Goal: Transaction & Acquisition: Purchase product/service

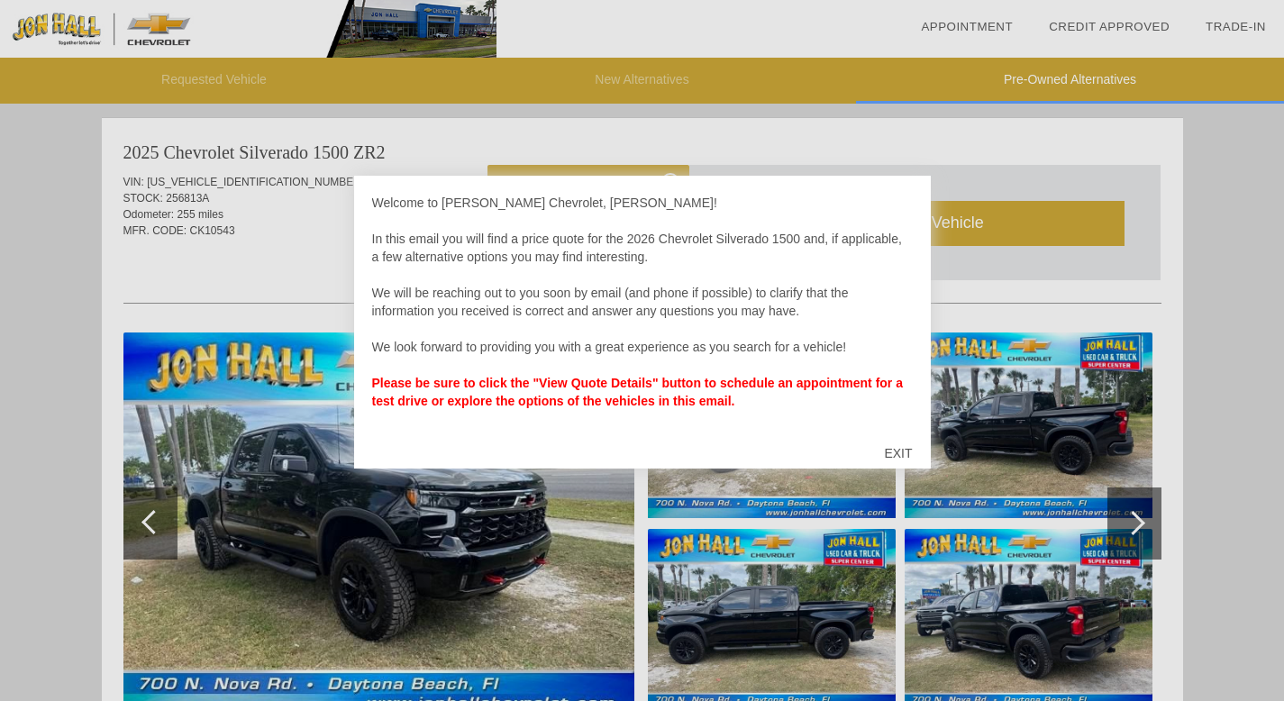
scroll to position [1846, 0]
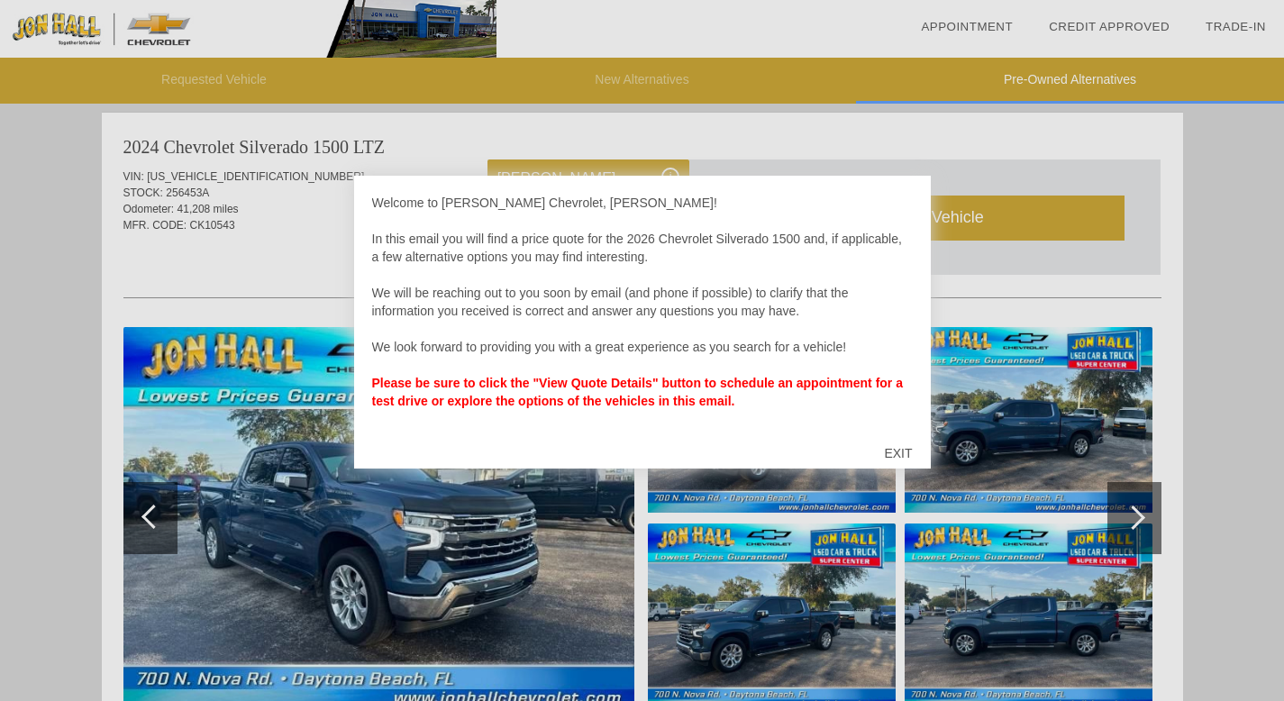
click at [901, 455] on div "EXIT" at bounding box center [898, 453] width 64 height 54
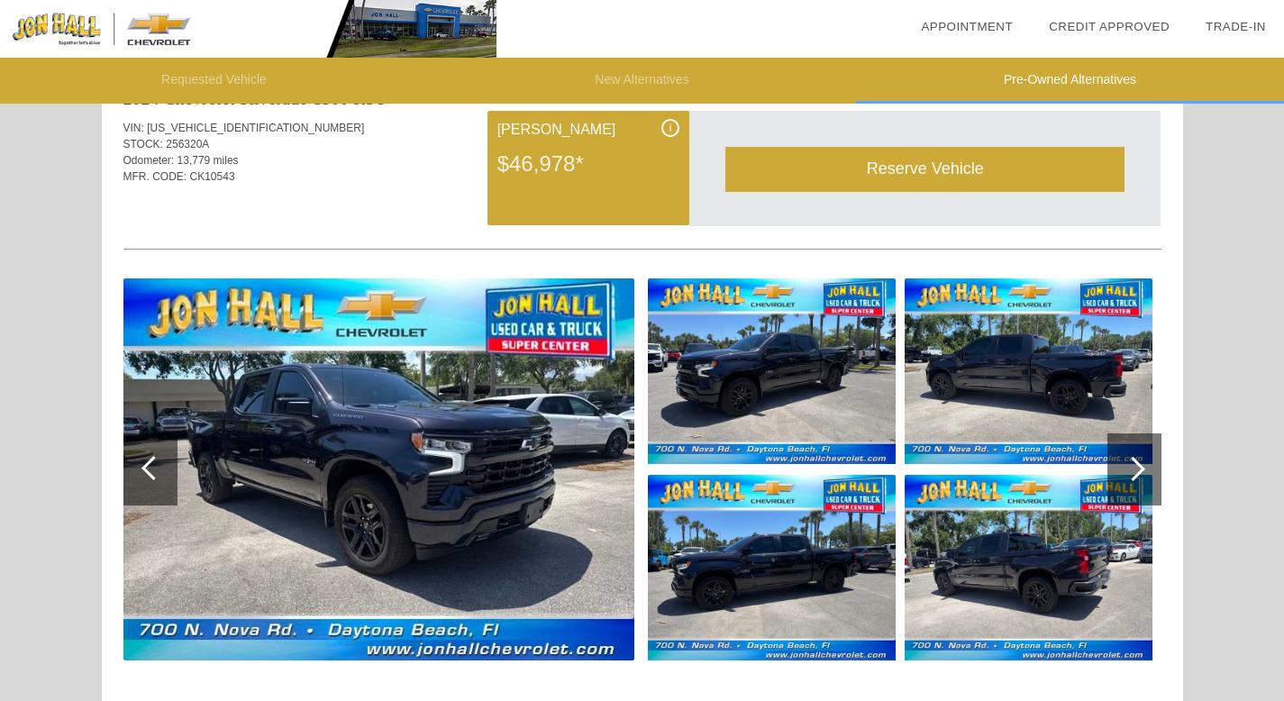
scroll to position [2608, 0]
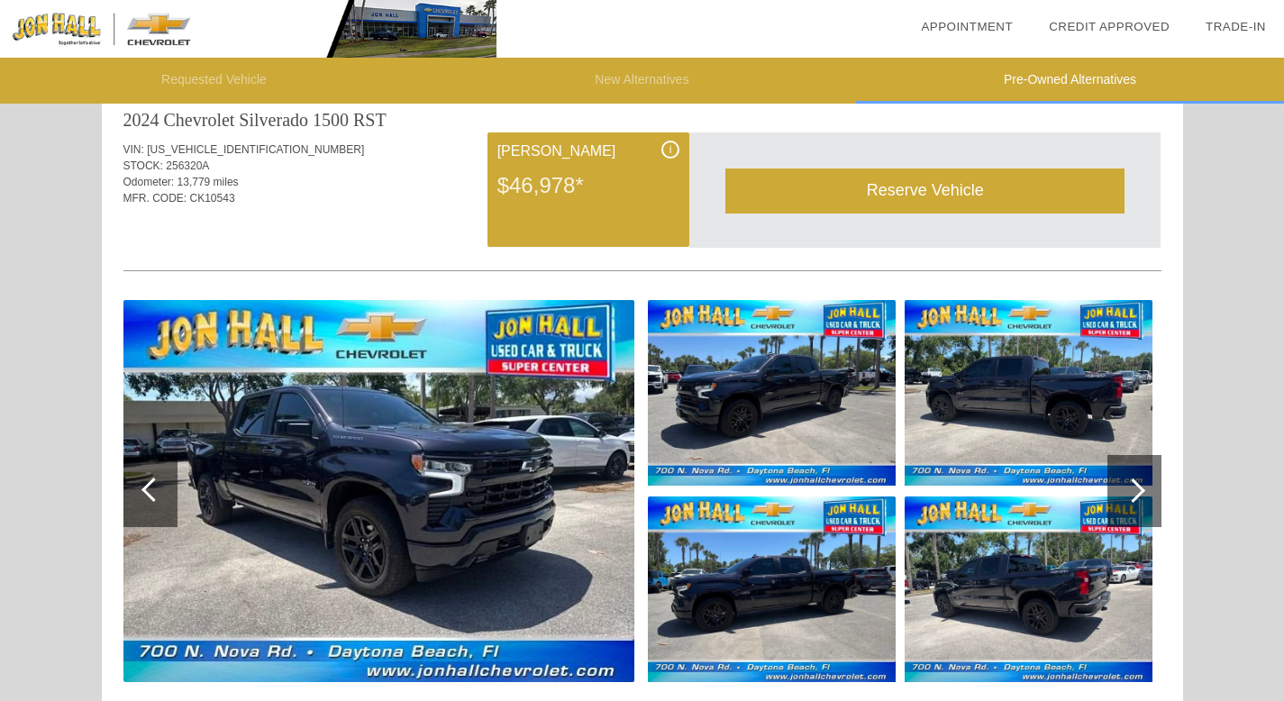
click at [997, 397] on img at bounding box center [1029, 393] width 248 height 186
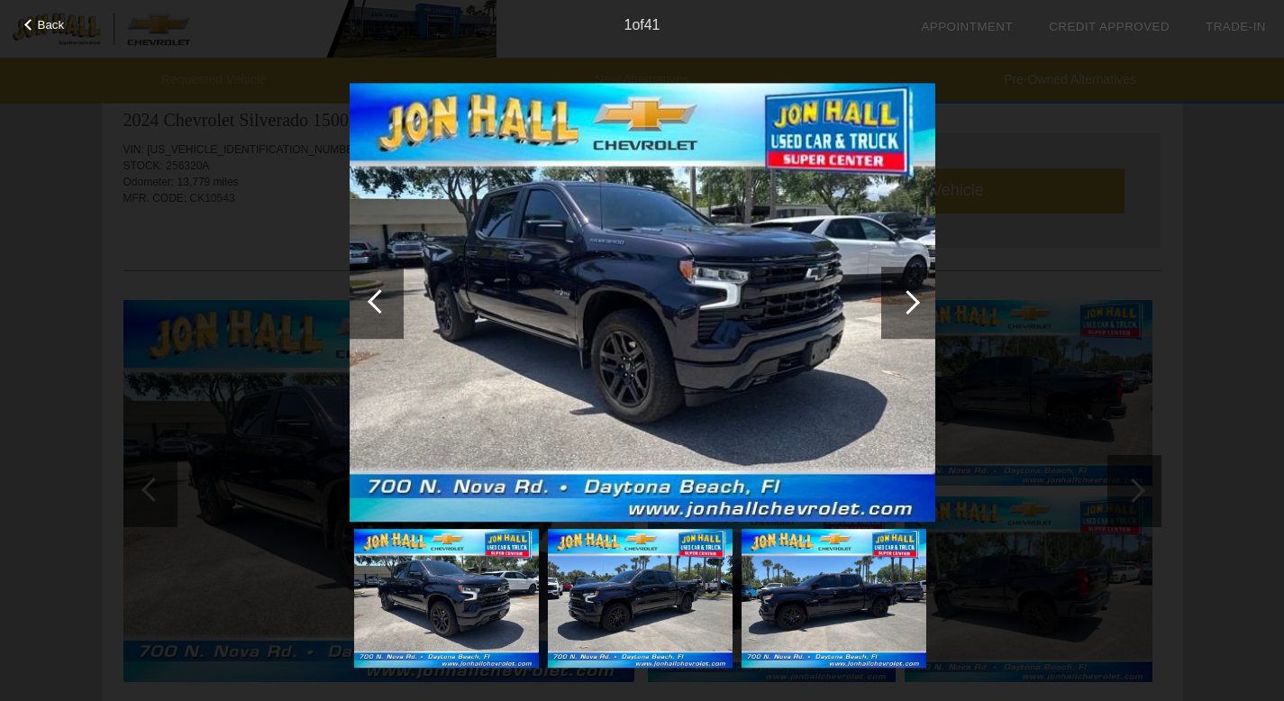
click at [24, 21] on div "Back" at bounding box center [45, 22] width 90 height 9
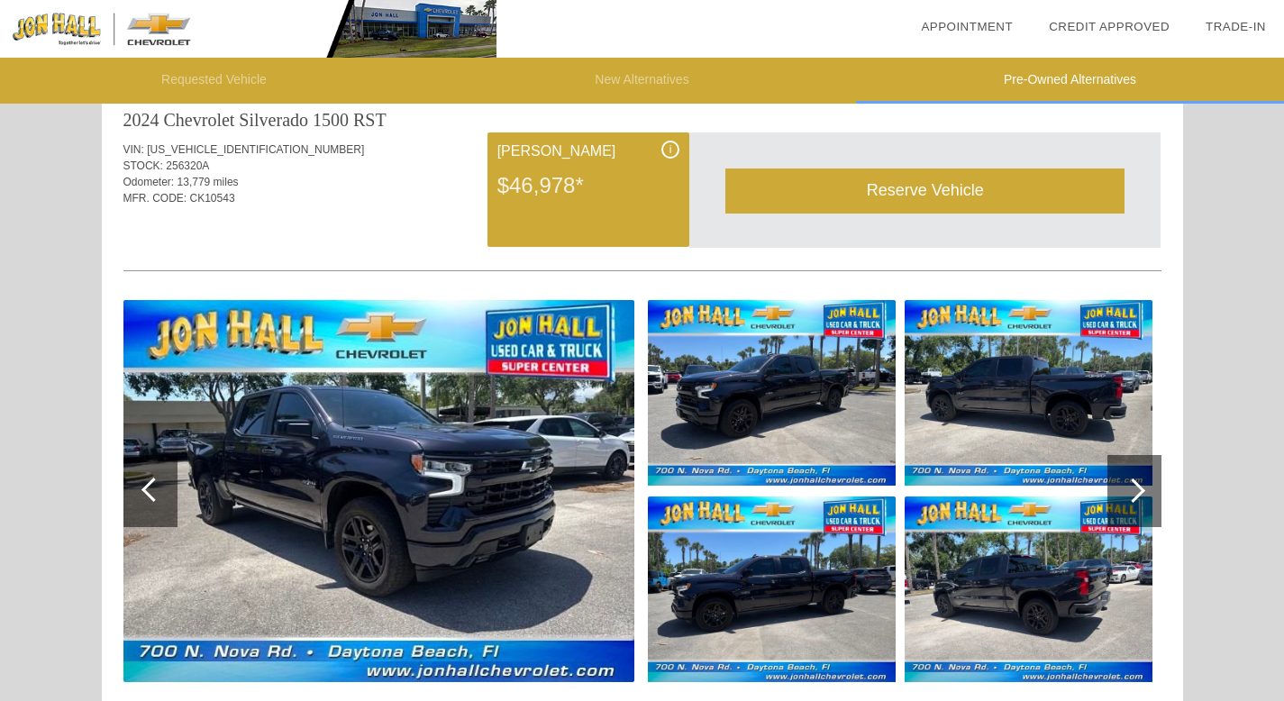
click at [564, 163] on div "$46,978*" at bounding box center [588, 185] width 182 height 47
click at [245, 154] on span "[US_VEHICLE_IDENTIFICATION_NUMBER]" at bounding box center [255, 149] width 217 height 13
click at [457, 471] on img at bounding box center [378, 491] width 511 height 382
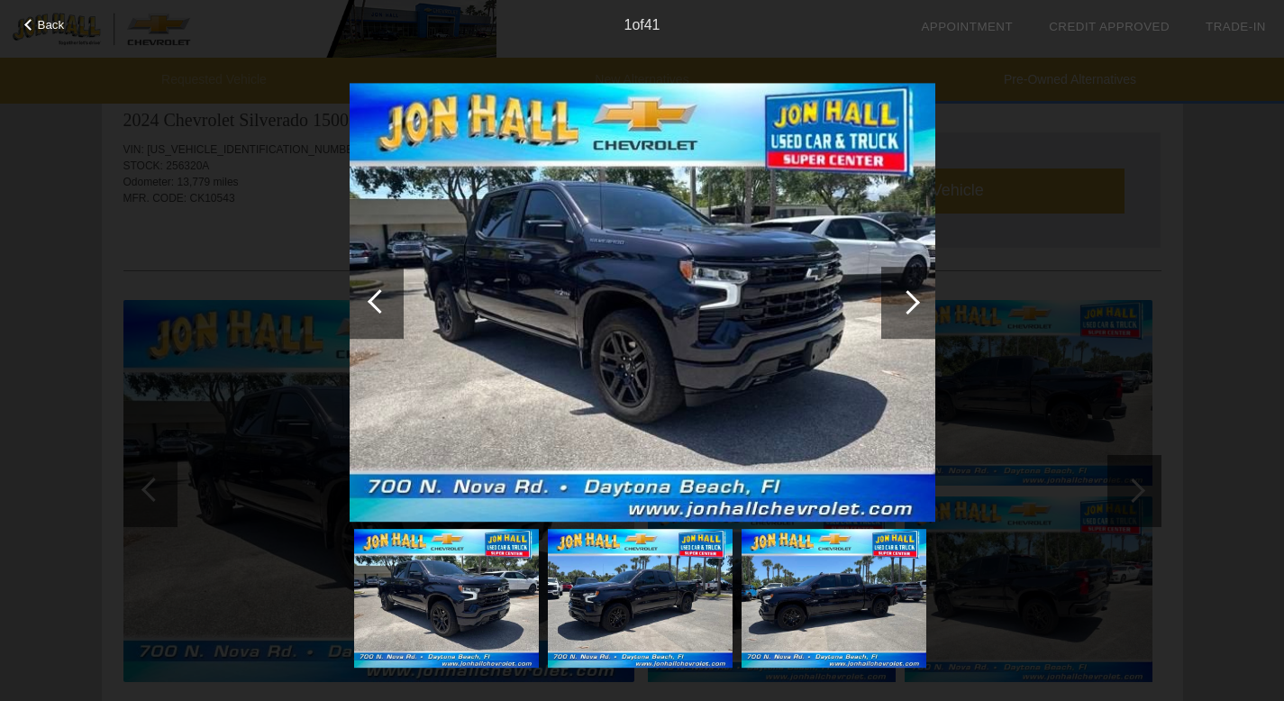
click at [912, 290] on div at bounding box center [908, 303] width 54 height 72
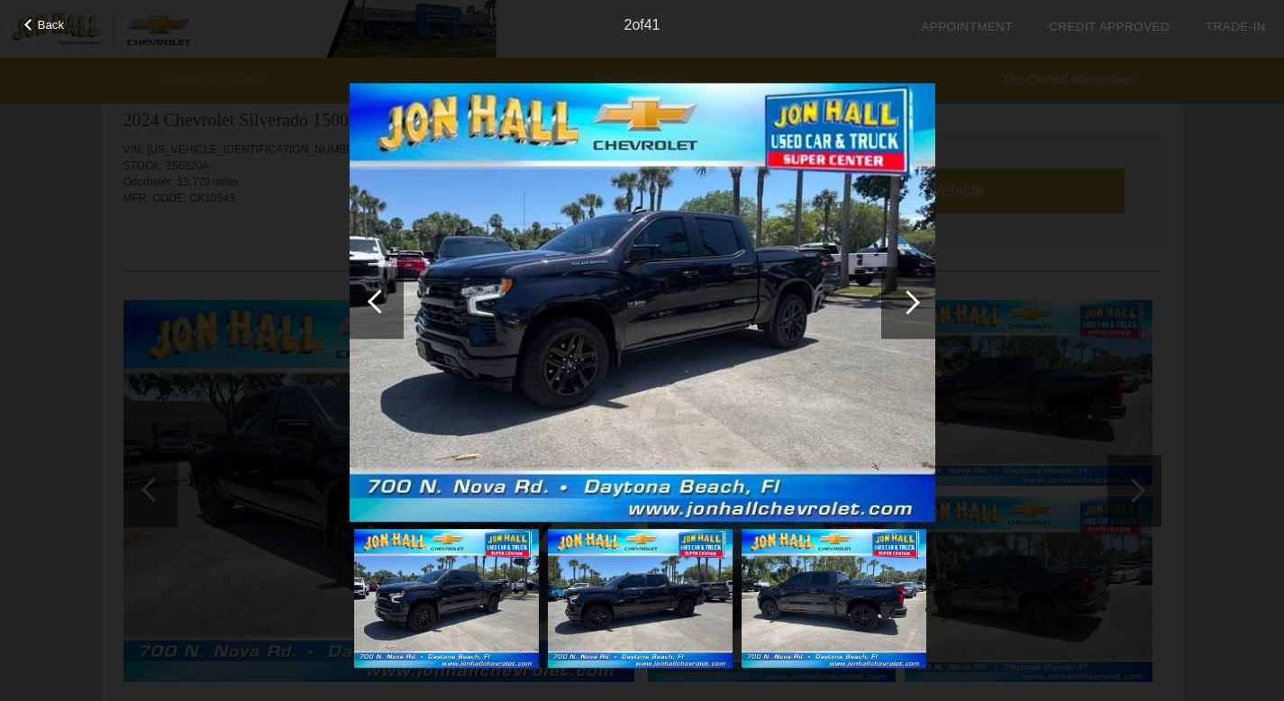
click at [912, 290] on div at bounding box center [908, 303] width 54 height 72
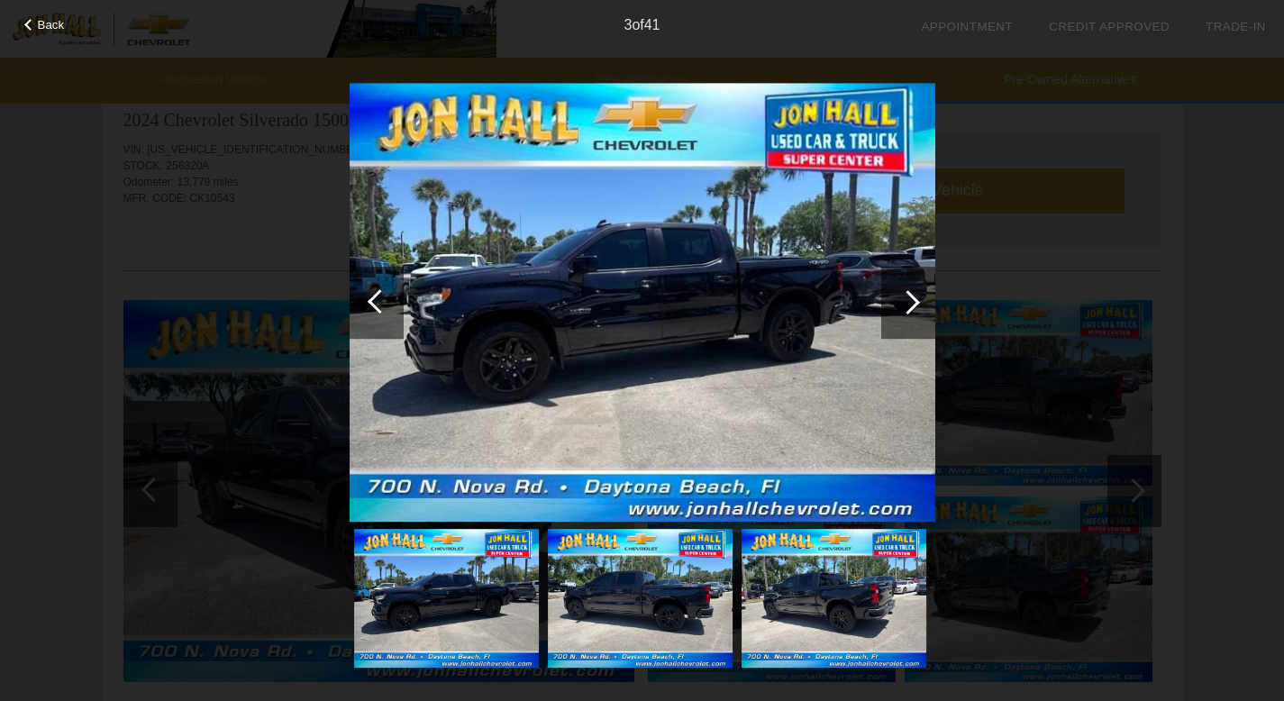
click at [912, 290] on div at bounding box center [908, 303] width 54 height 72
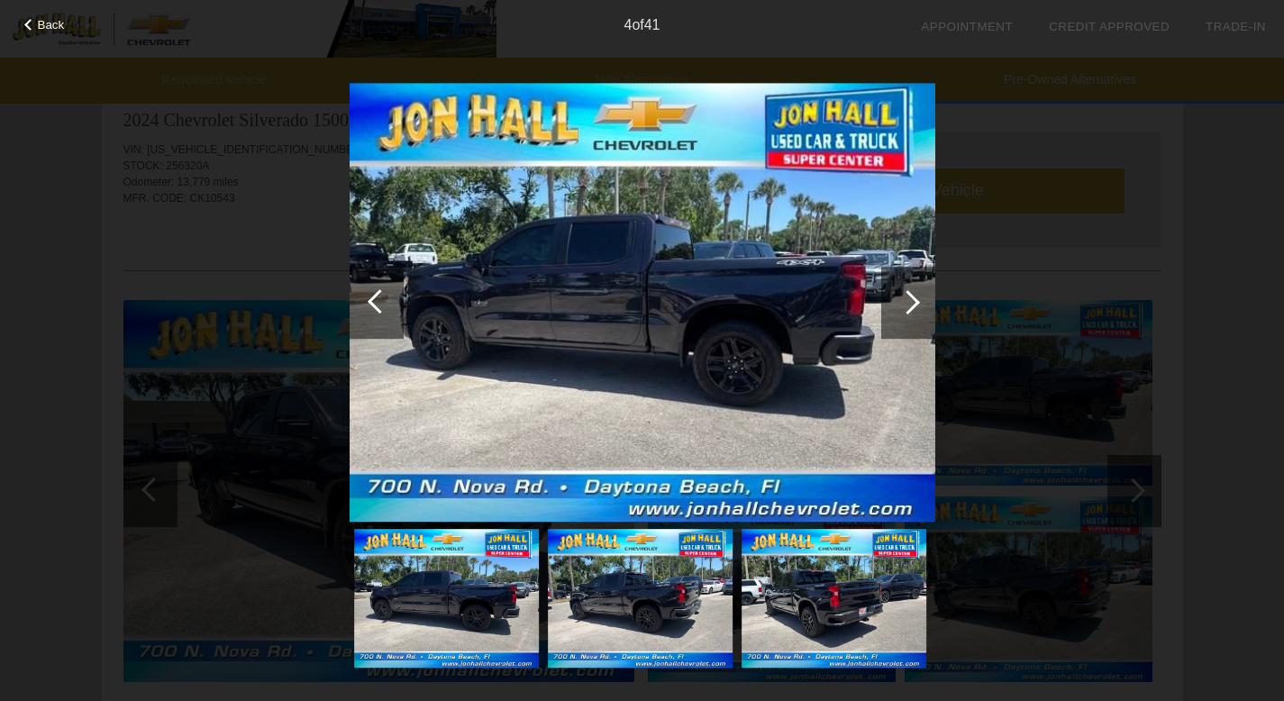
click at [912, 290] on div at bounding box center [908, 303] width 54 height 72
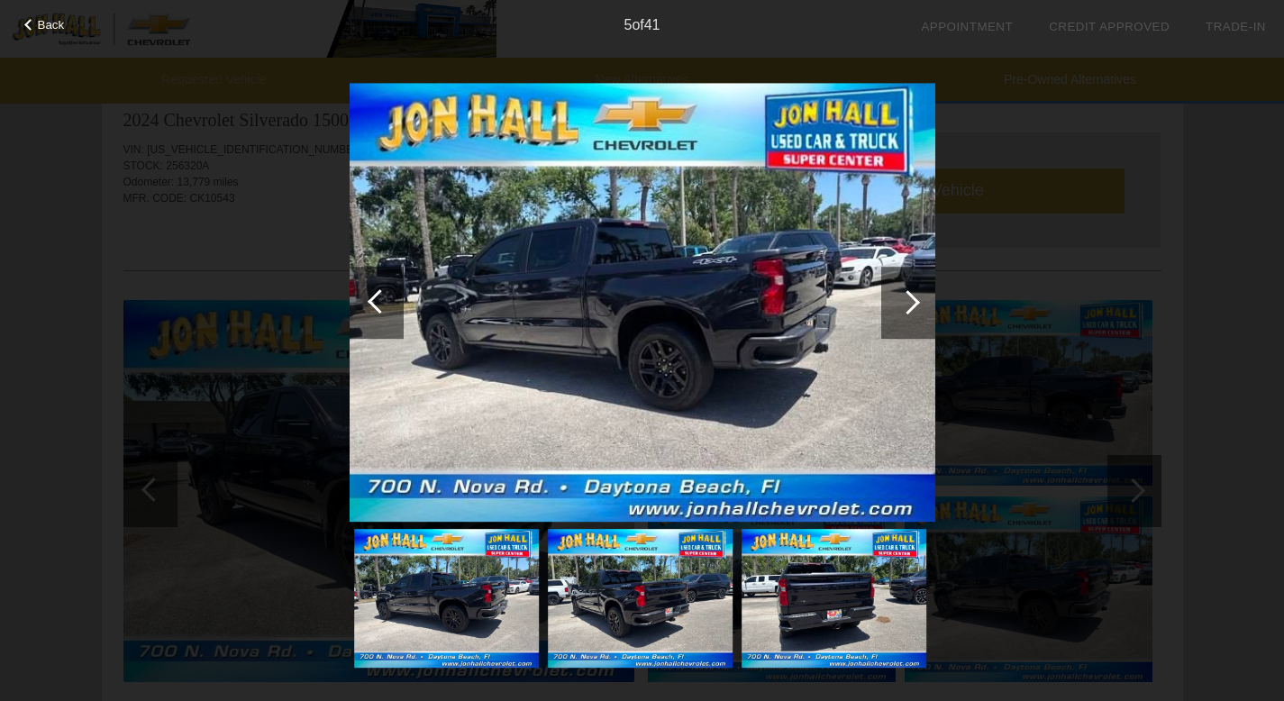
click at [912, 290] on div at bounding box center [908, 303] width 54 height 72
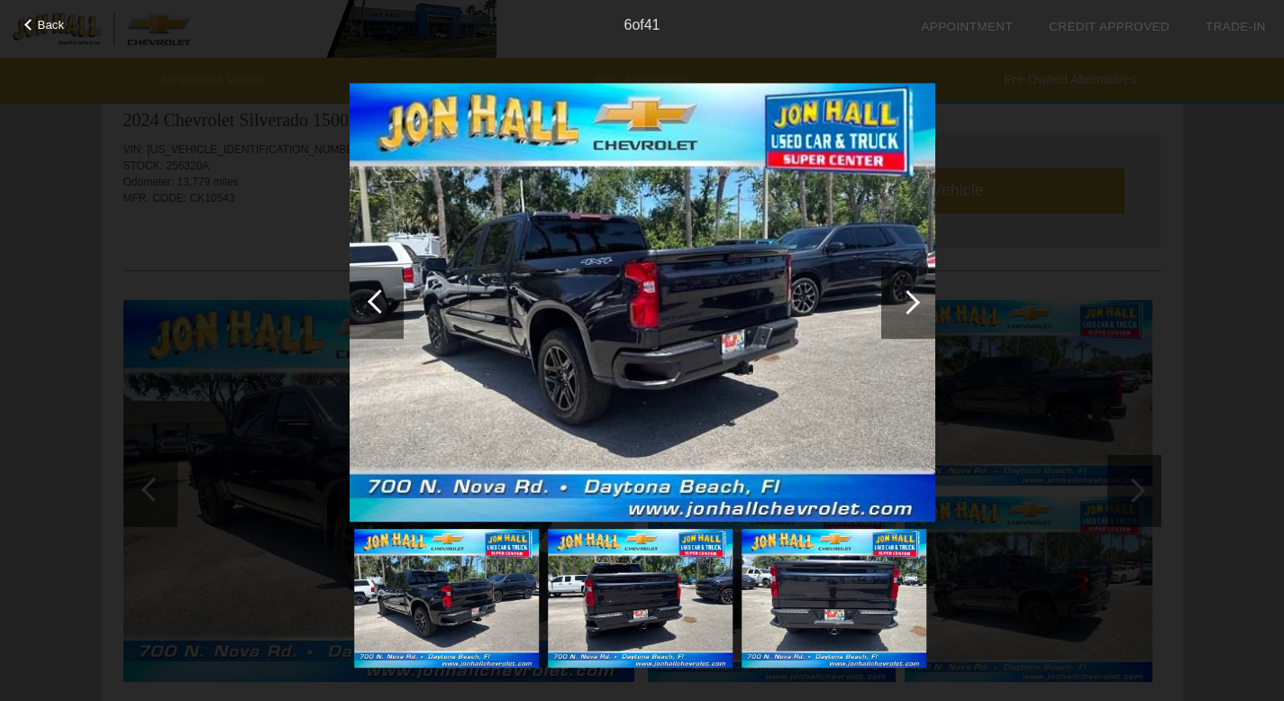
click at [912, 290] on div at bounding box center [908, 303] width 54 height 72
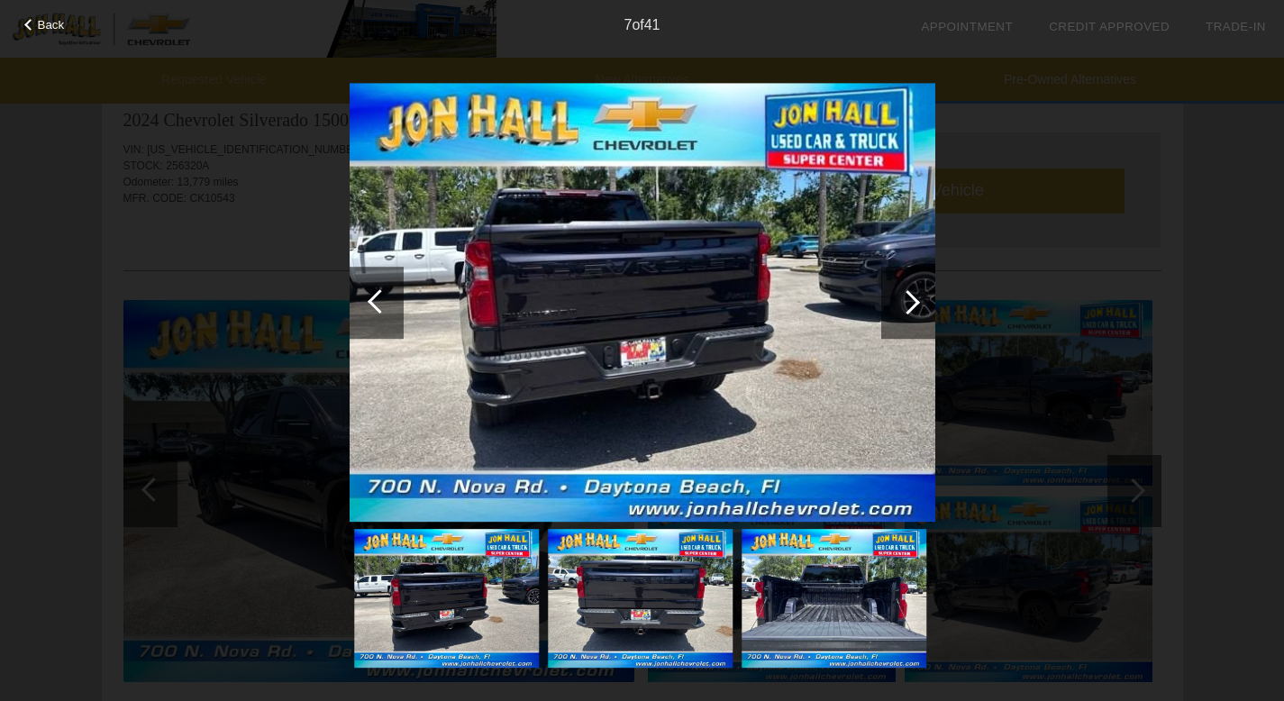
click at [912, 290] on div at bounding box center [908, 303] width 54 height 72
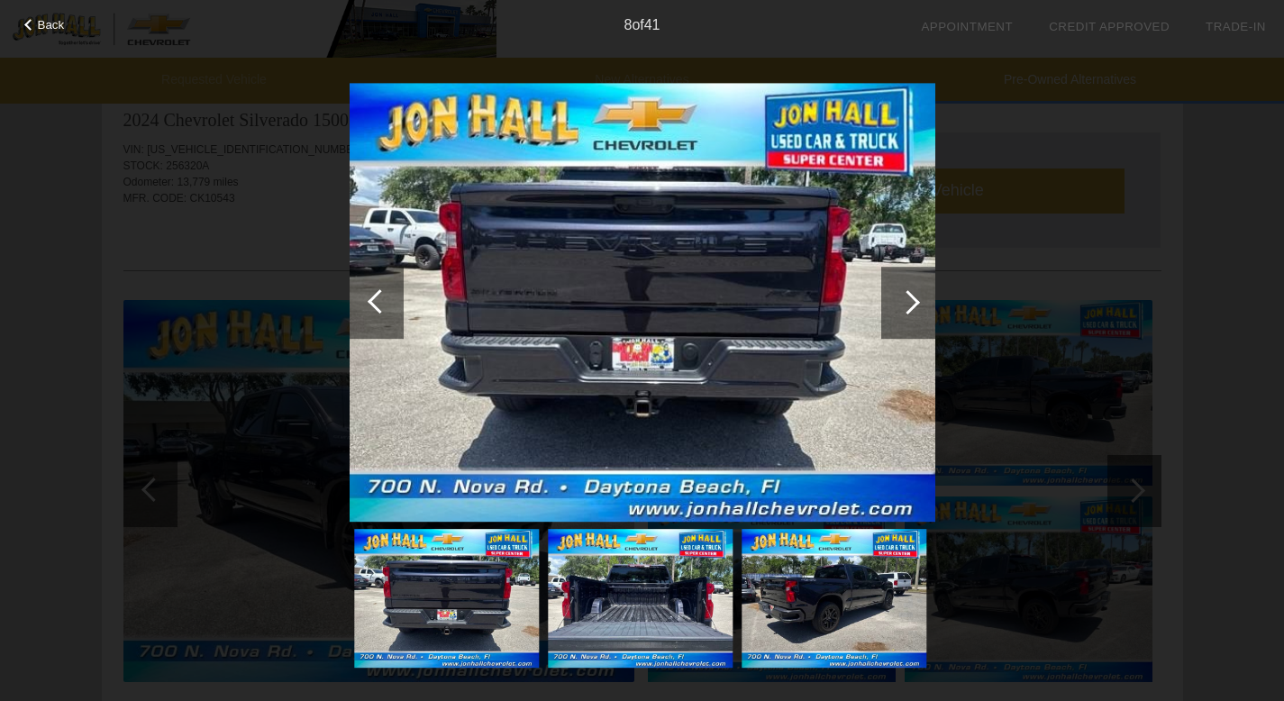
click at [912, 290] on div at bounding box center [908, 303] width 54 height 72
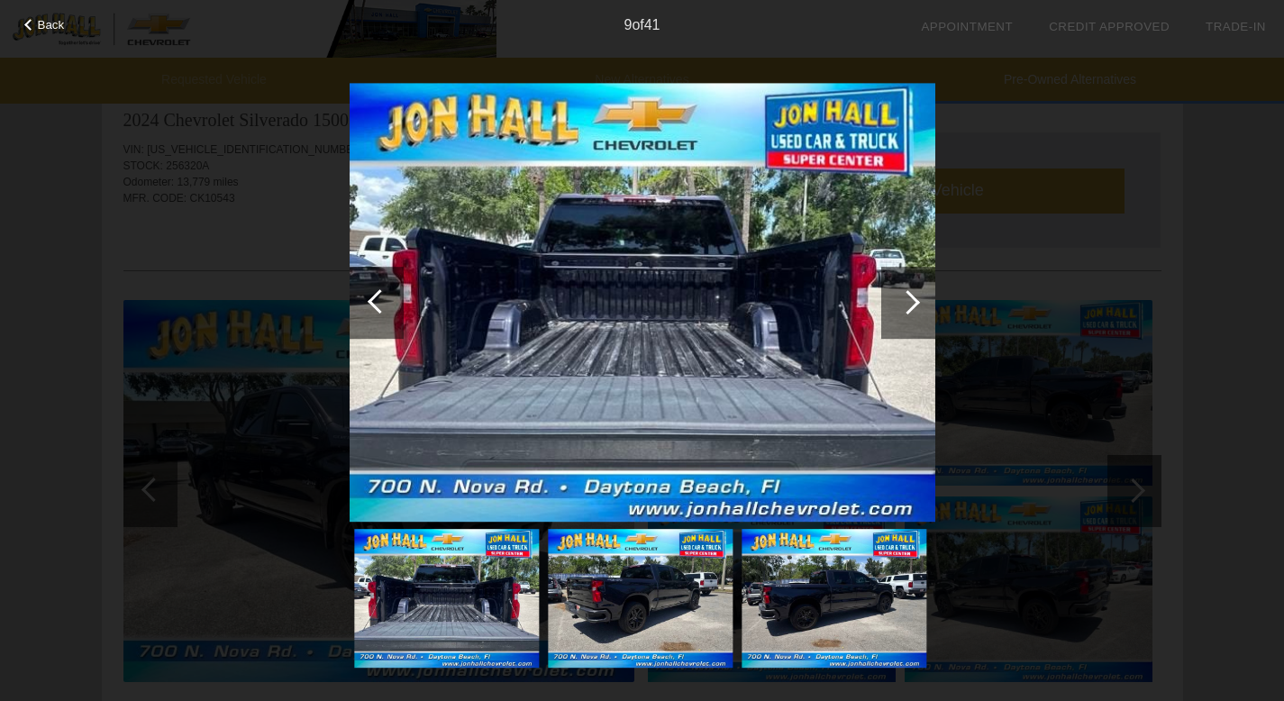
click at [912, 290] on div at bounding box center [908, 303] width 54 height 72
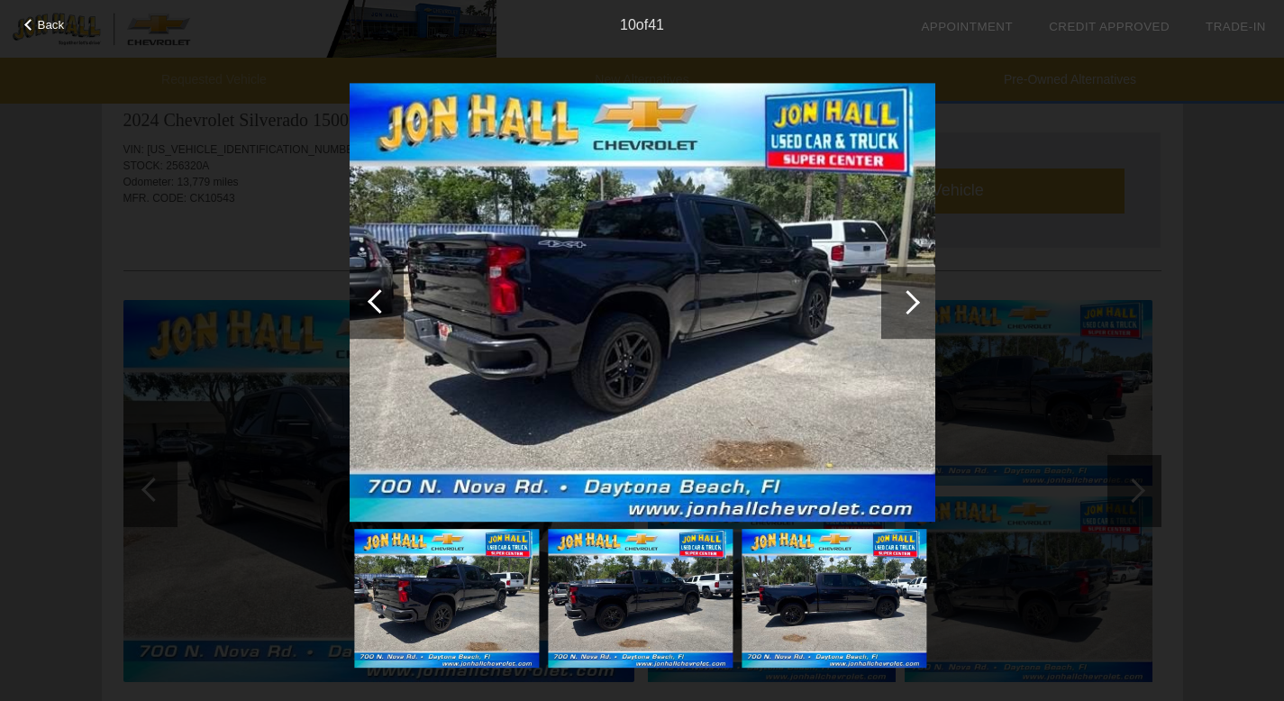
click at [912, 290] on div at bounding box center [908, 303] width 54 height 72
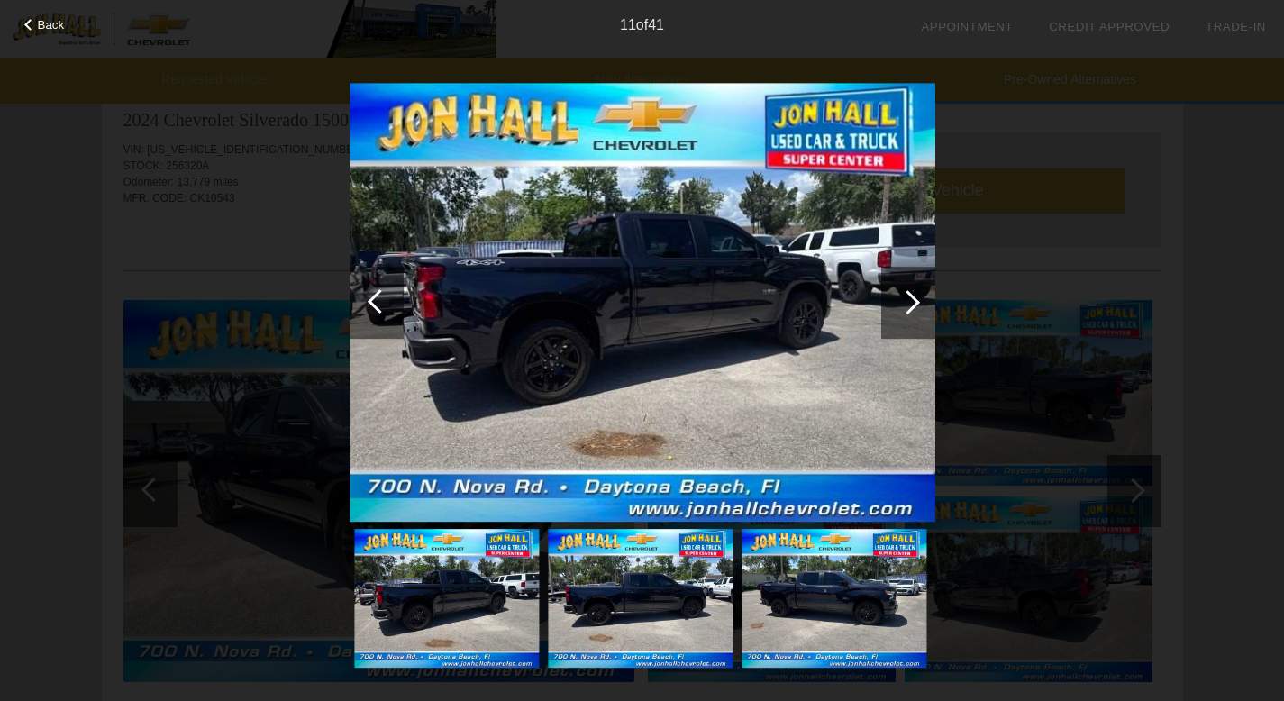
click at [912, 290] on div at bounding box center [908, 303] width 54 height 72
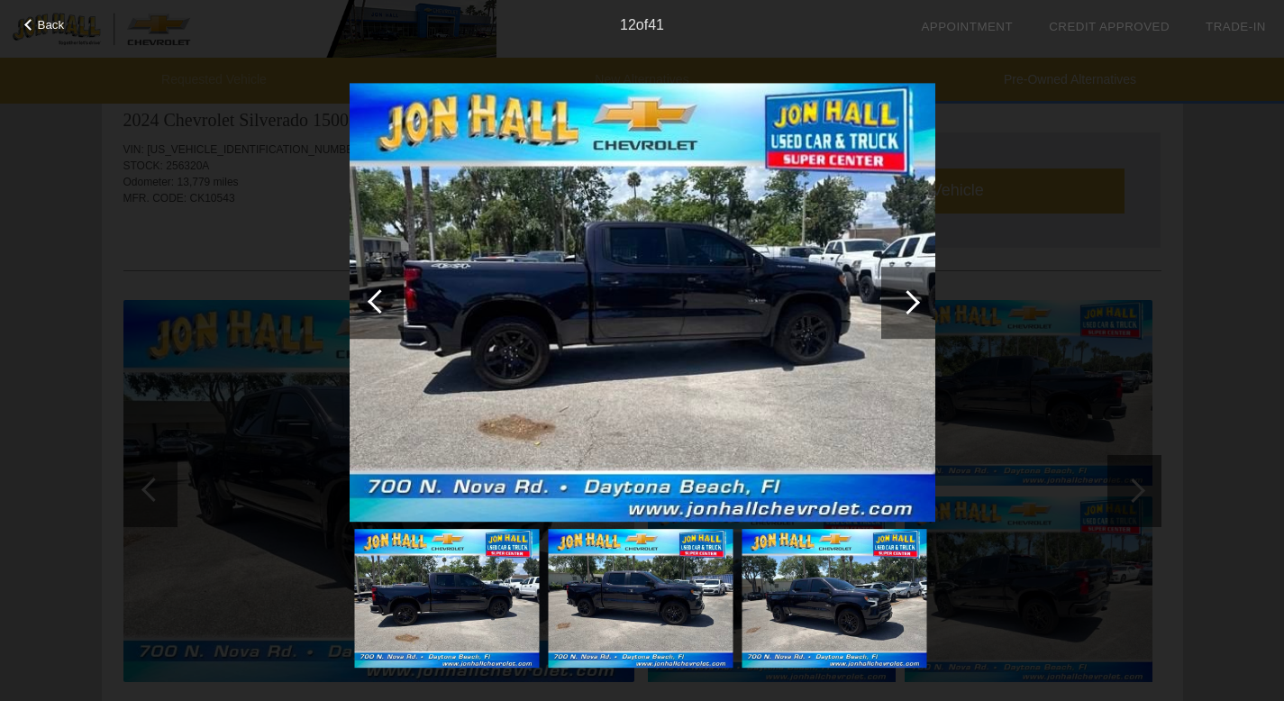
click at [912, 290] on div at bounding box center [908, 303] width 54 height 72
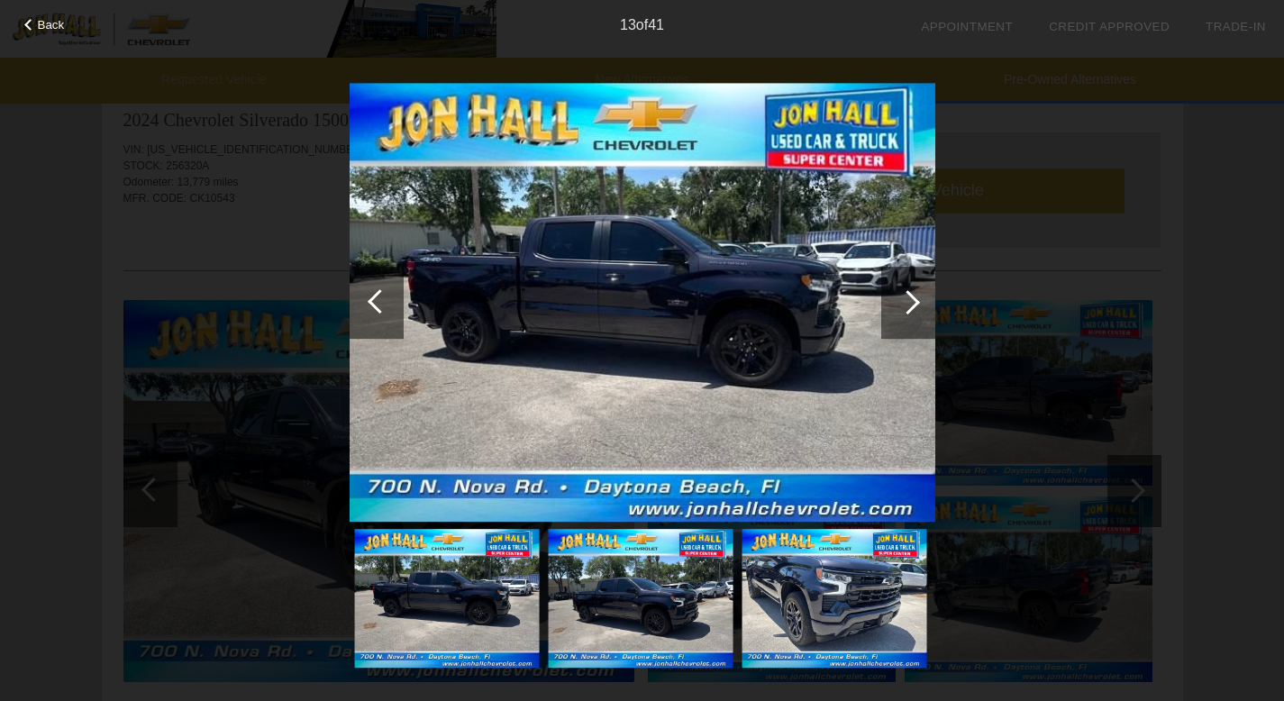
click at [912, 290] on div at bounding box center [908, 303] width 54 height 72
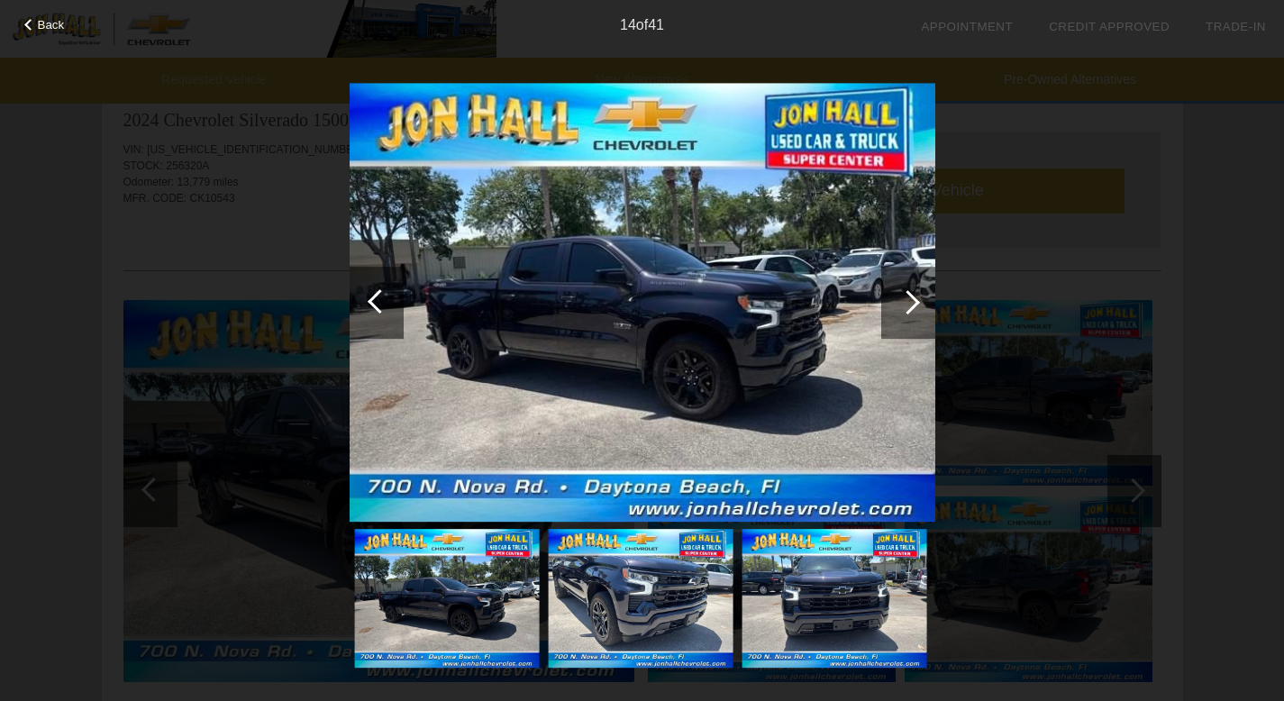
click at [912, 290] on div at bounding box center [908, 303] width 54 height 72
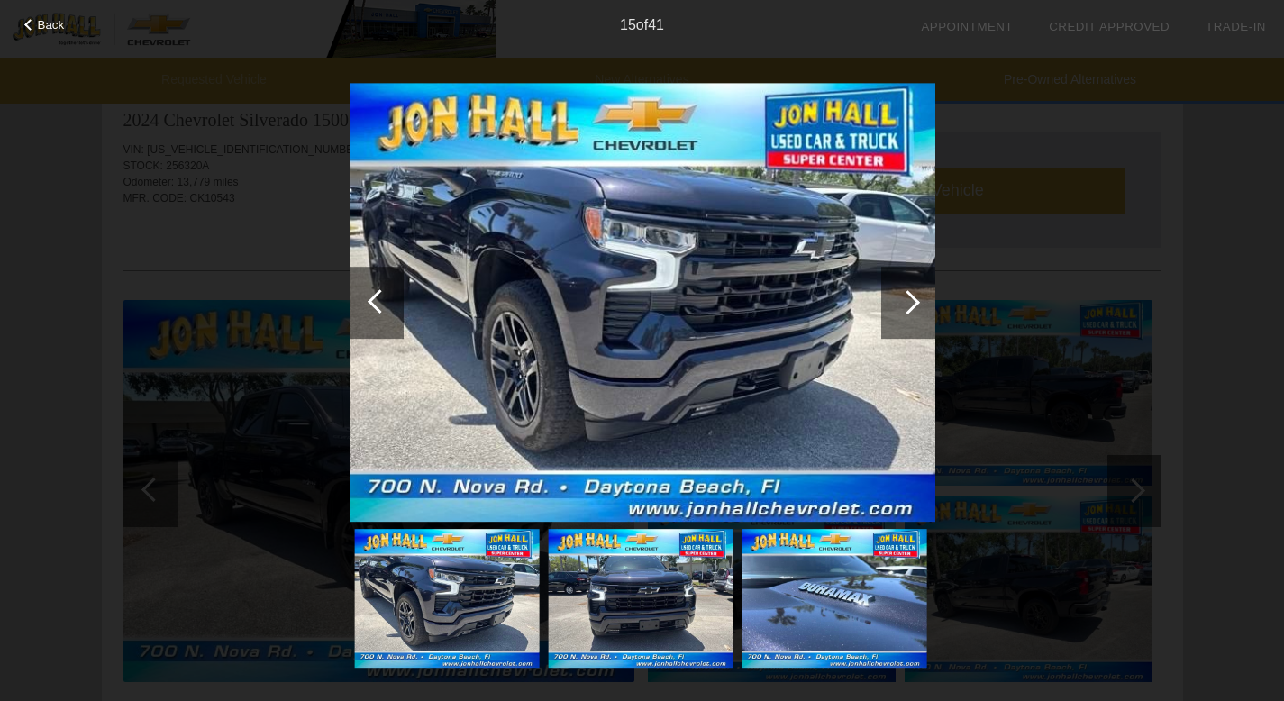
click at [912, 290] on div at bounding box center [908, 303] width 54 height 72
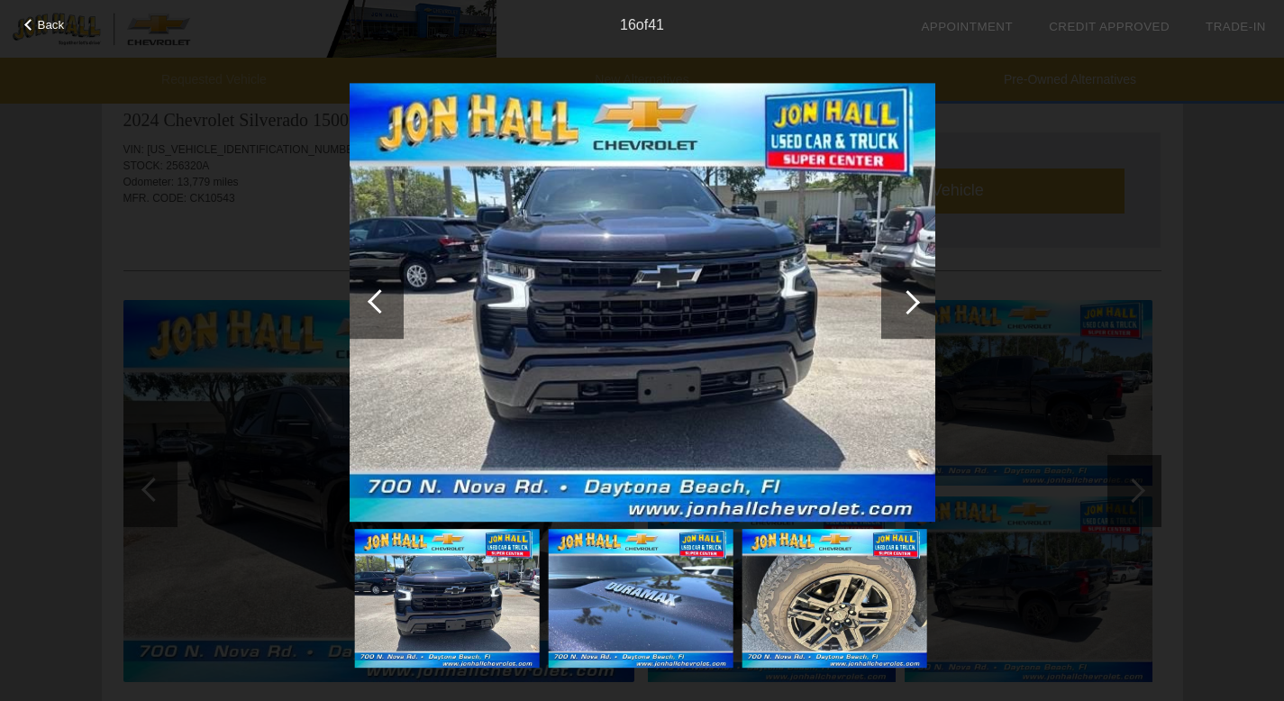
click at [912, 290] on div at bounding box center [908, 303] width 54 height 72
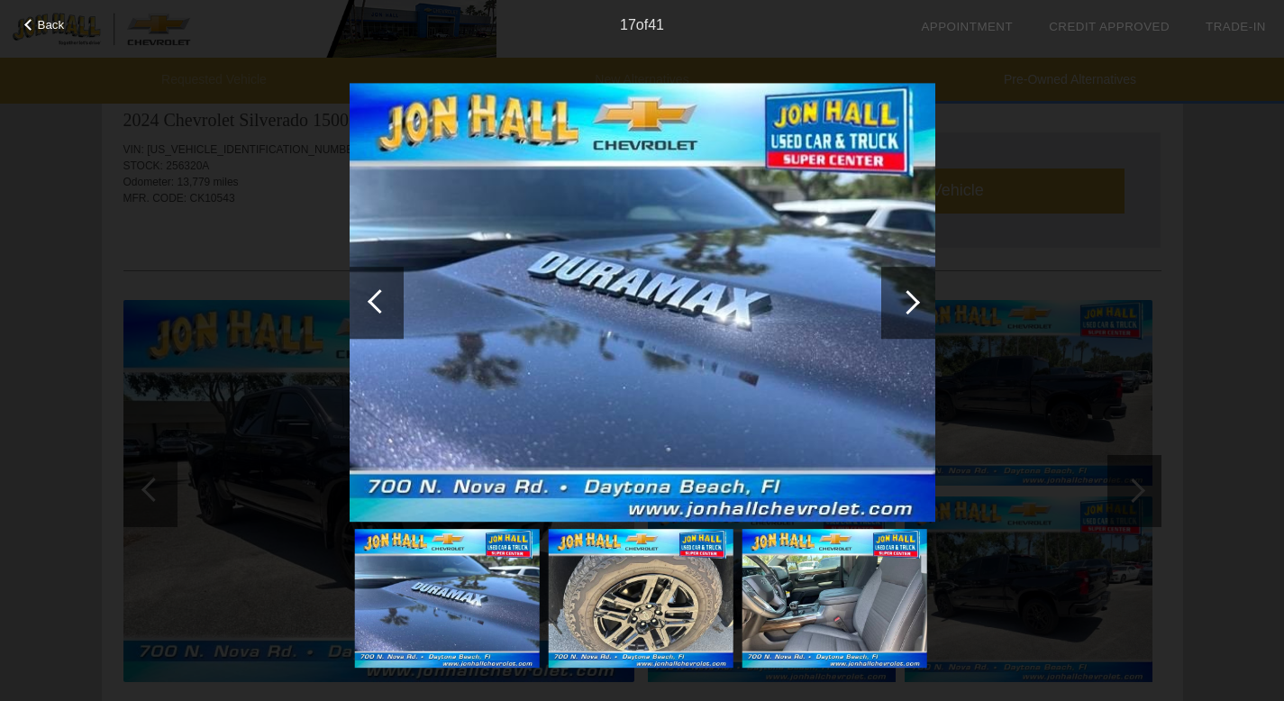
click at [912, 290] on div at bounding box center [908, 303] width 54 height 72
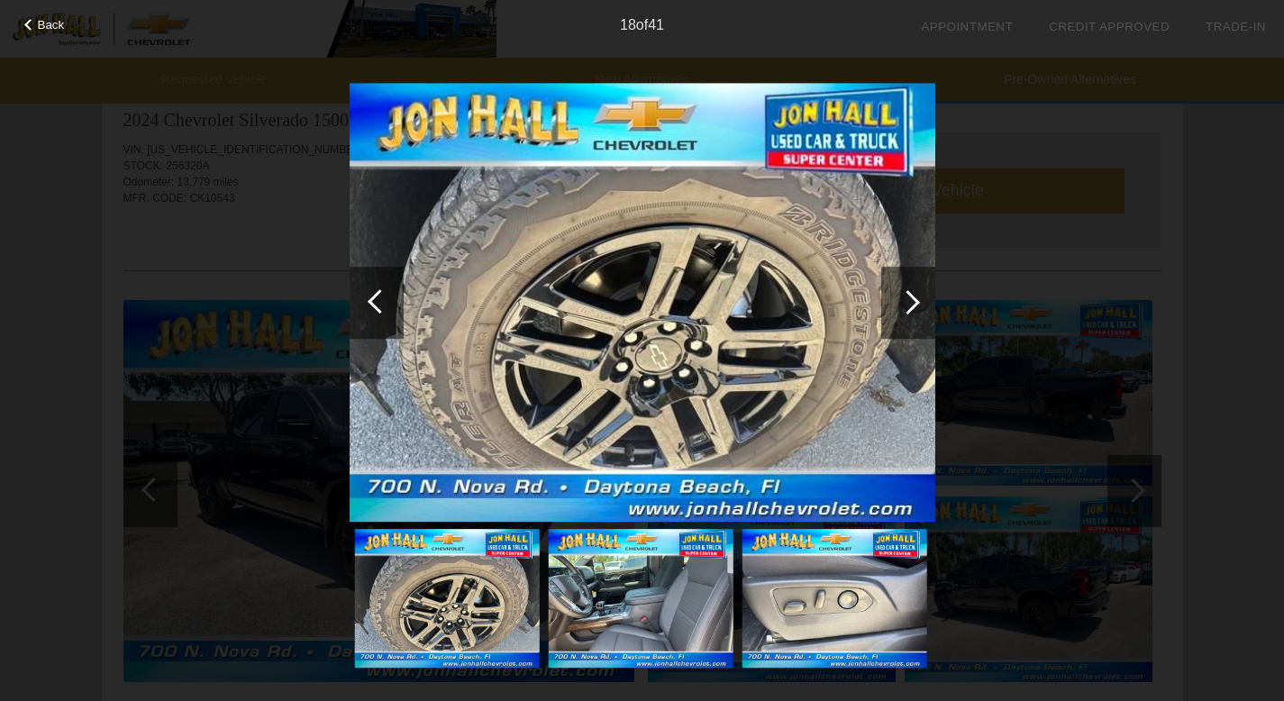
click at [912, 290] on div at bounding box center [908, 303] width 54 height 72
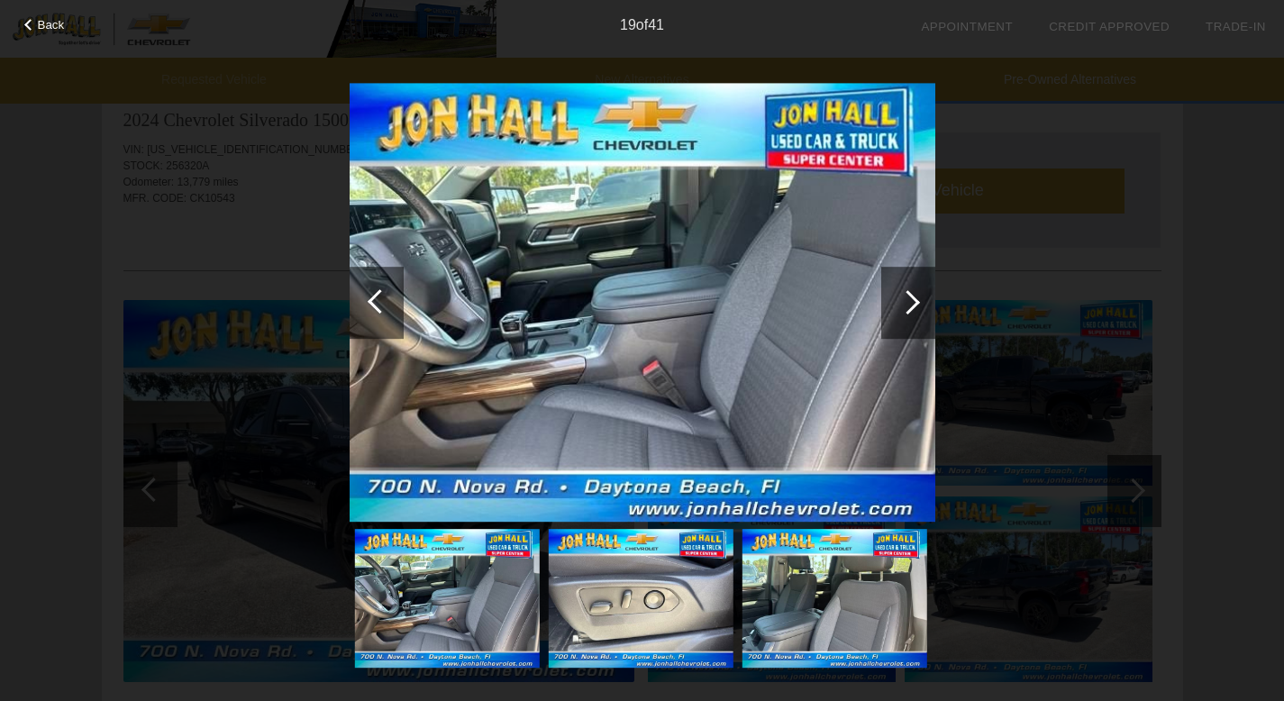
click at [912, 290] on div at bounding box center [908, 303] width 54 height 72
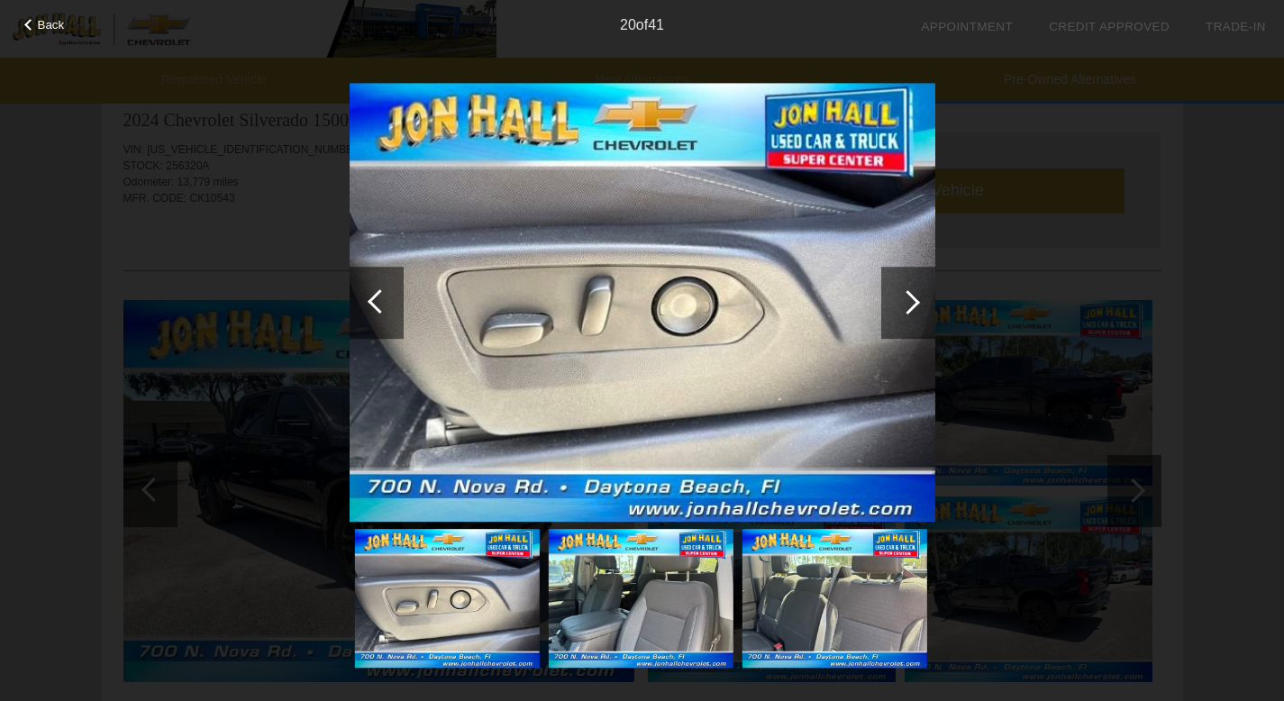
click at [912, 291] on div at bounding box center [908, 303] width 54 height 72
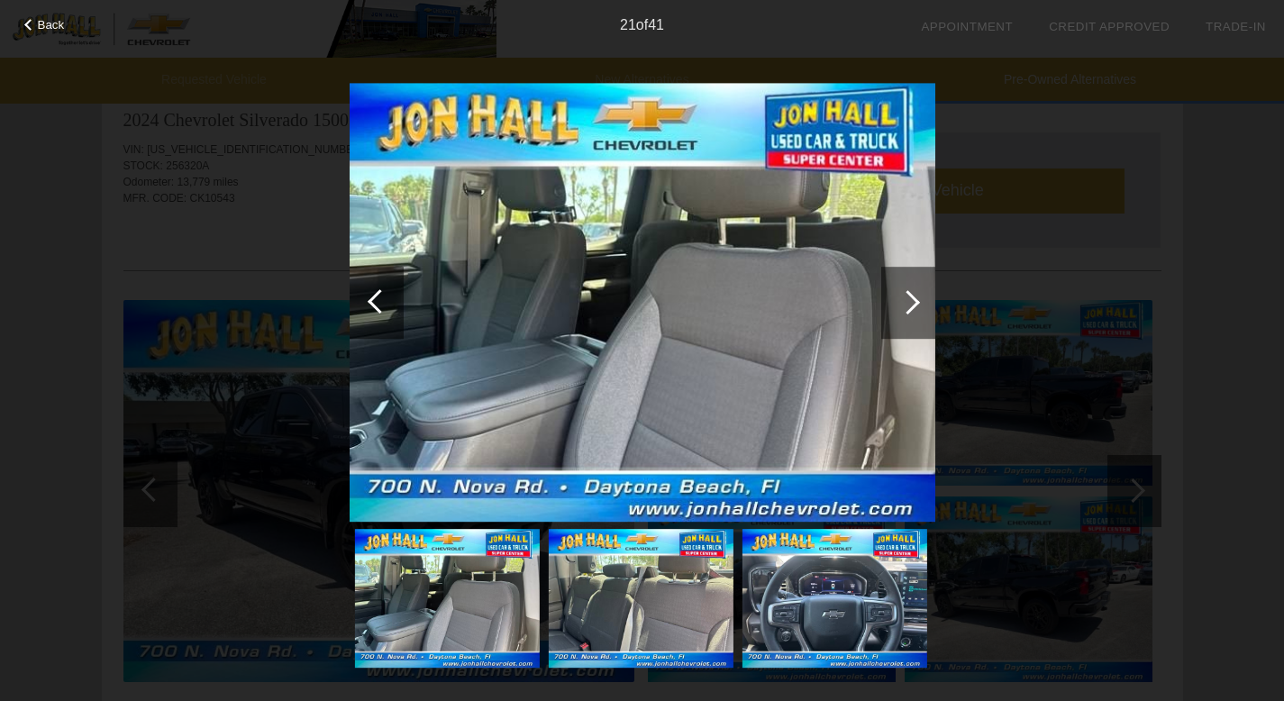
click at [912, 291] on div at bounding box center [908, 303] width 54 height 72
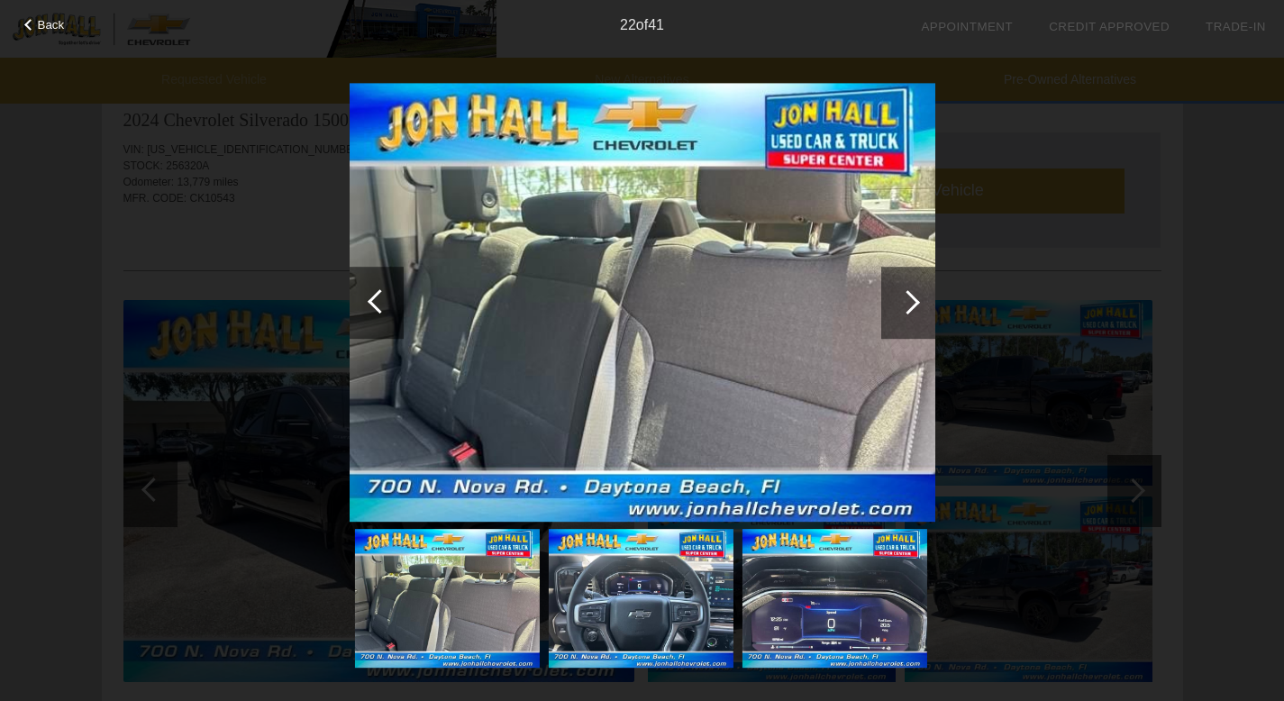
click at [912, 291] on div at bounding box center [908, 303] width 54 height 72
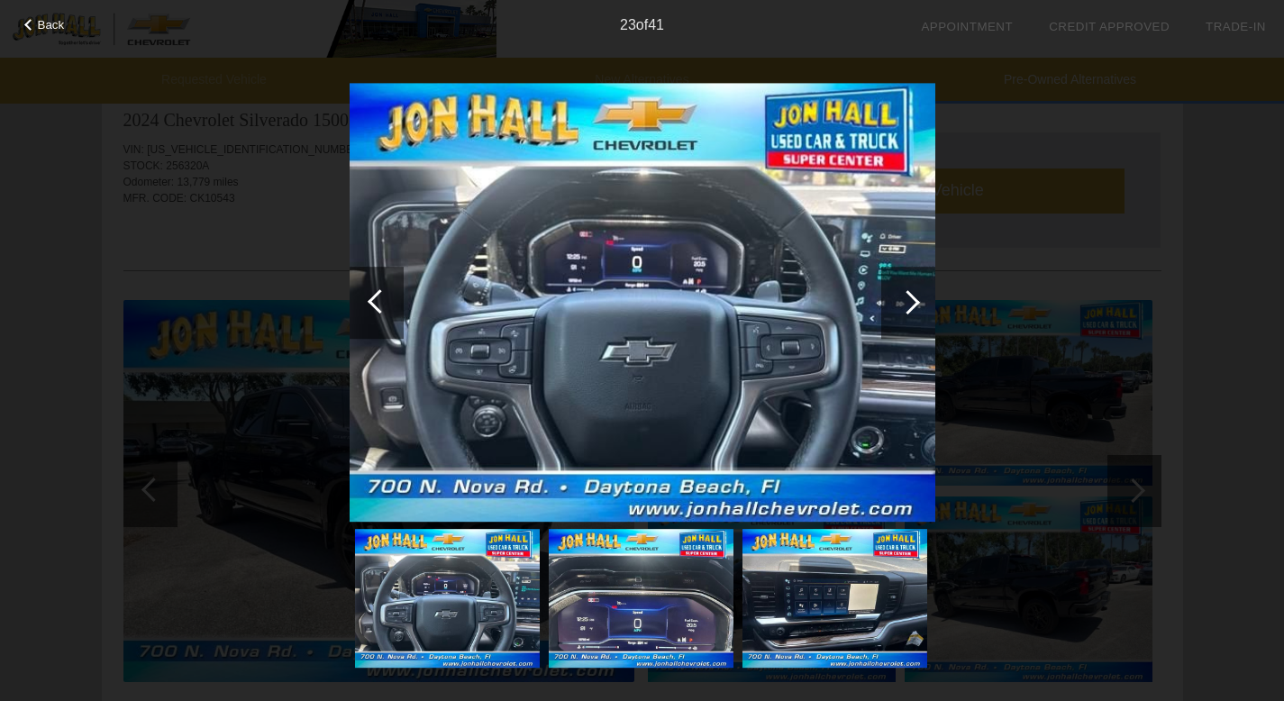
click at [912, 291] on div at bounding box center [908, 303] width 54 height 72
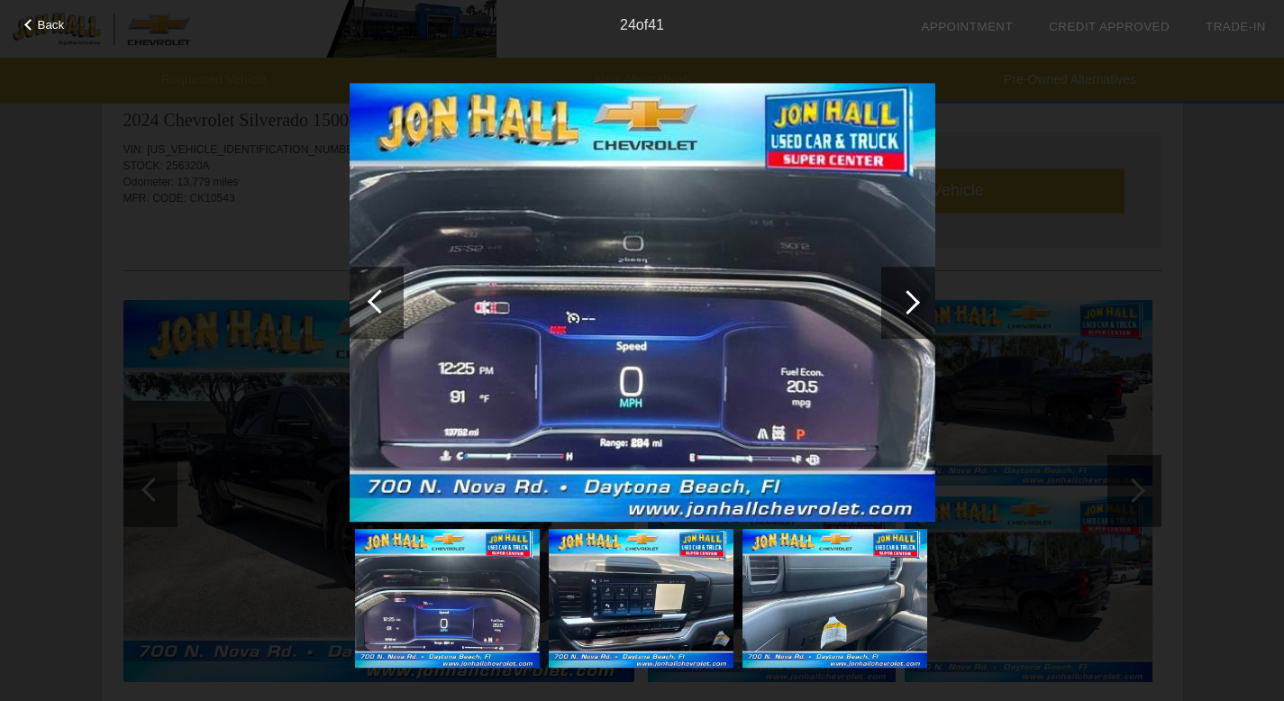
click at [912, 291] on div at bounding box center [908, 303] width 54 height 72
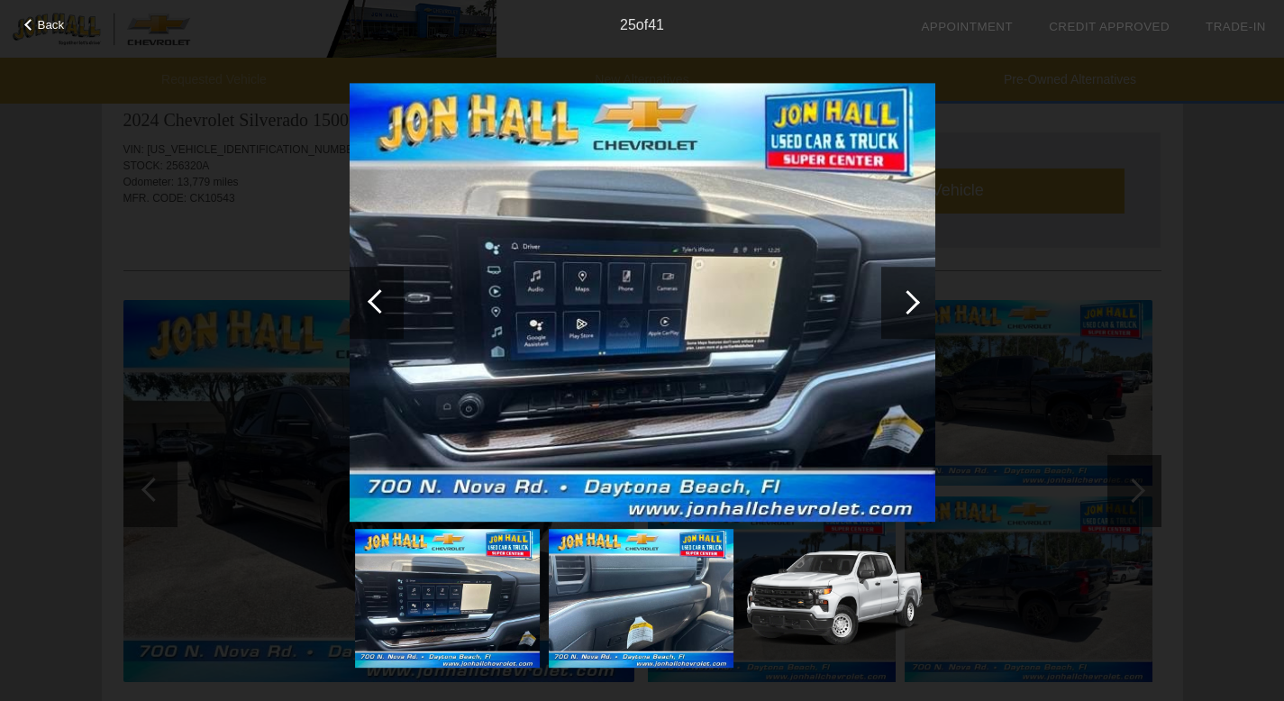
click at [912, 291] on div at bounding box center [908, 303] width 54 height 72
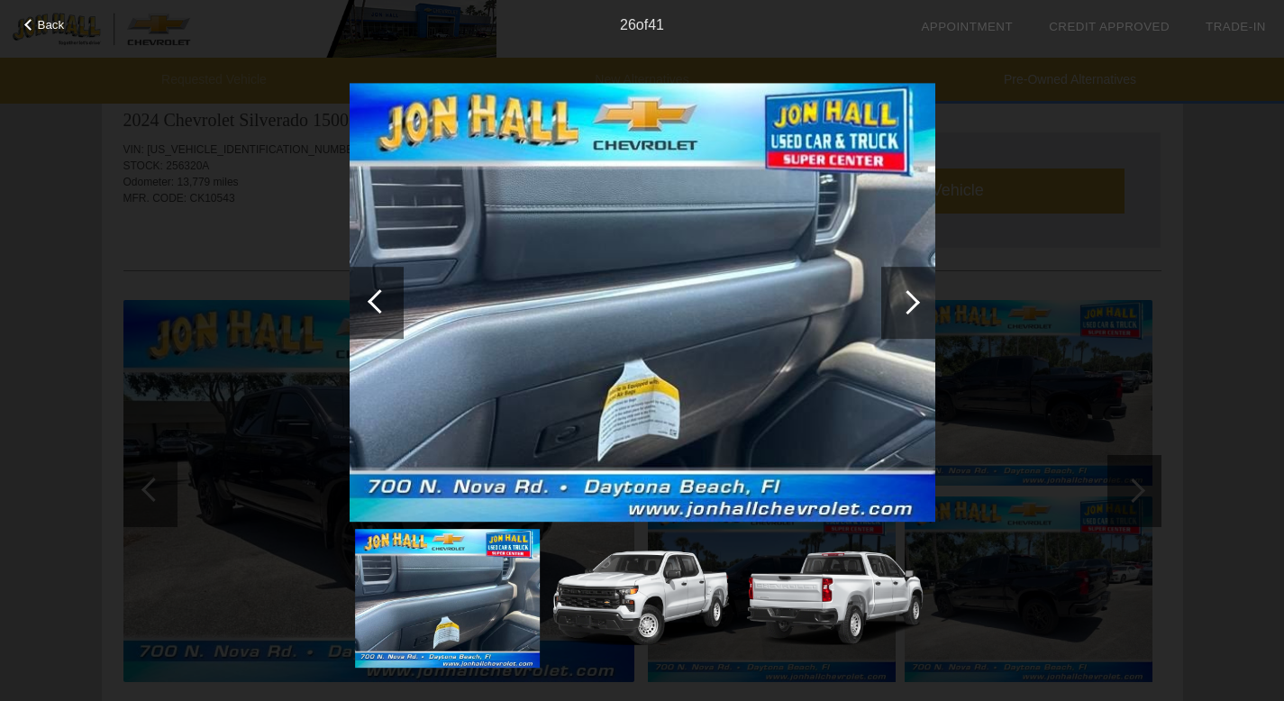
click at [912, 291] on div at bounding box center [908, 303] width 54 height 72
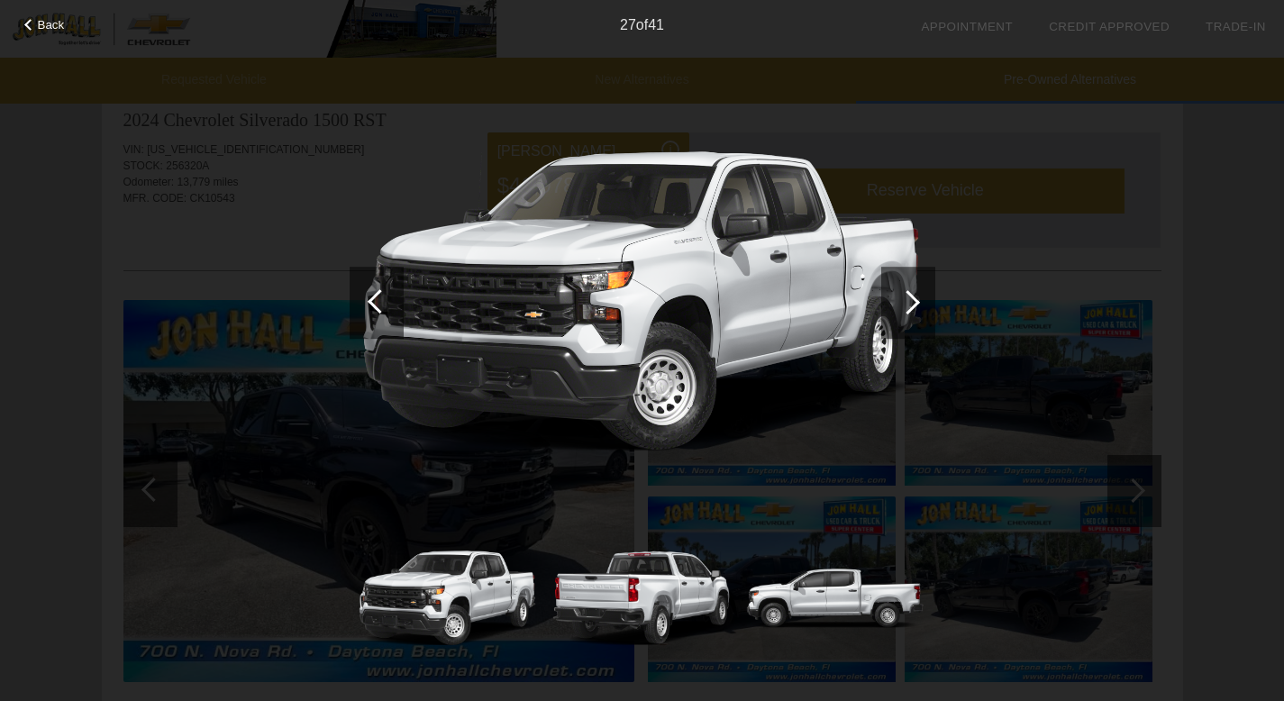
click at [912, 291] on div at bounding box center [908, 303] width 54 height 72
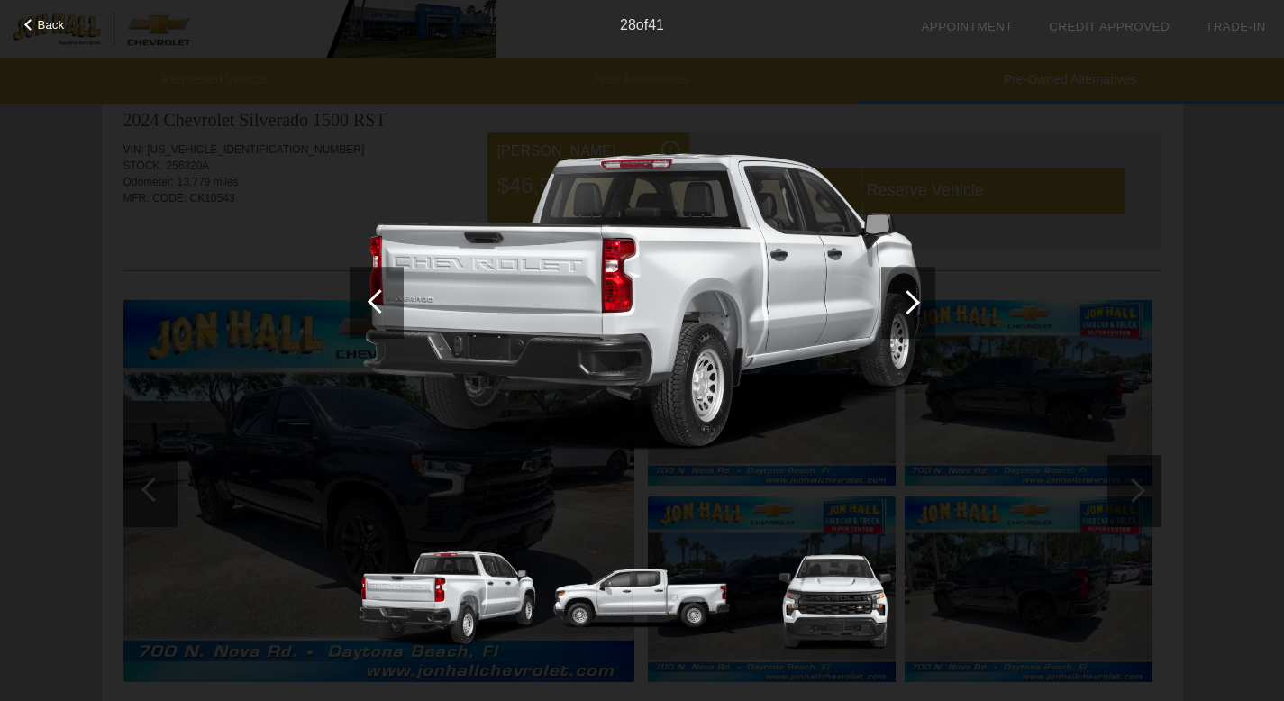
click at [912, 291] on div at bounding box center [908, 303] width 54 height 72
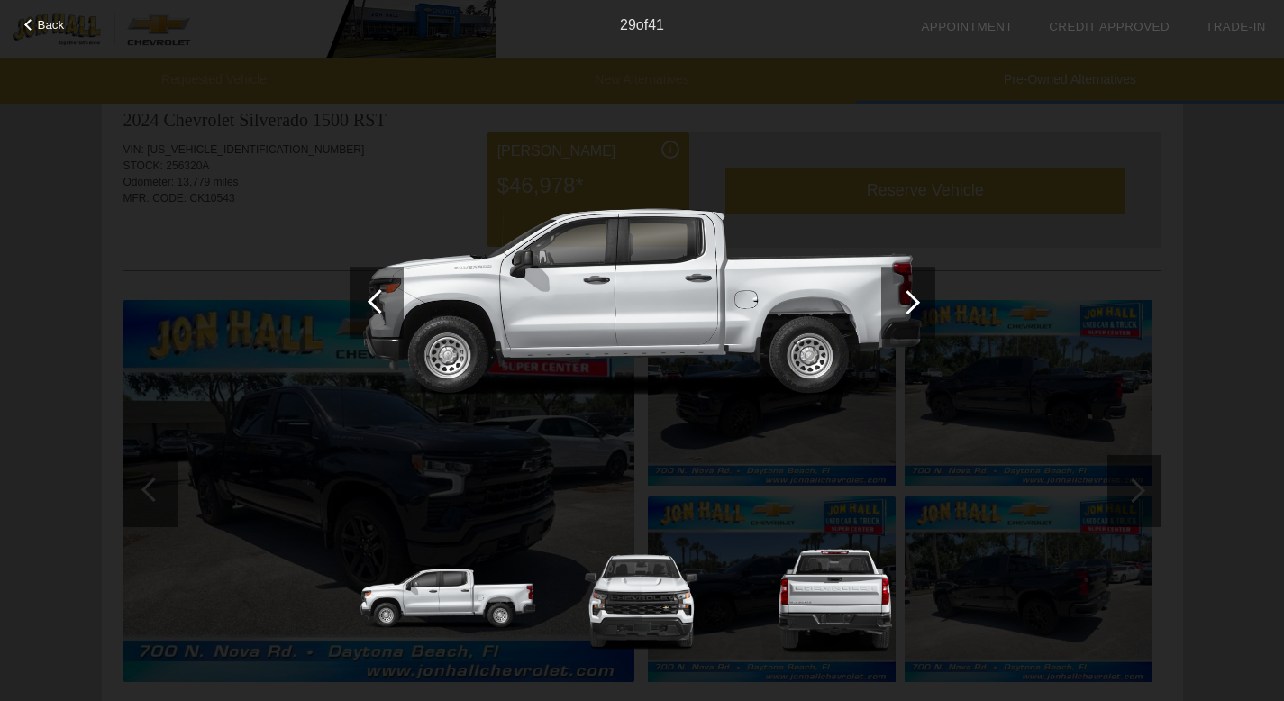
click at [912, 291] on div at bounding box center [908, 303] width 54 height 72
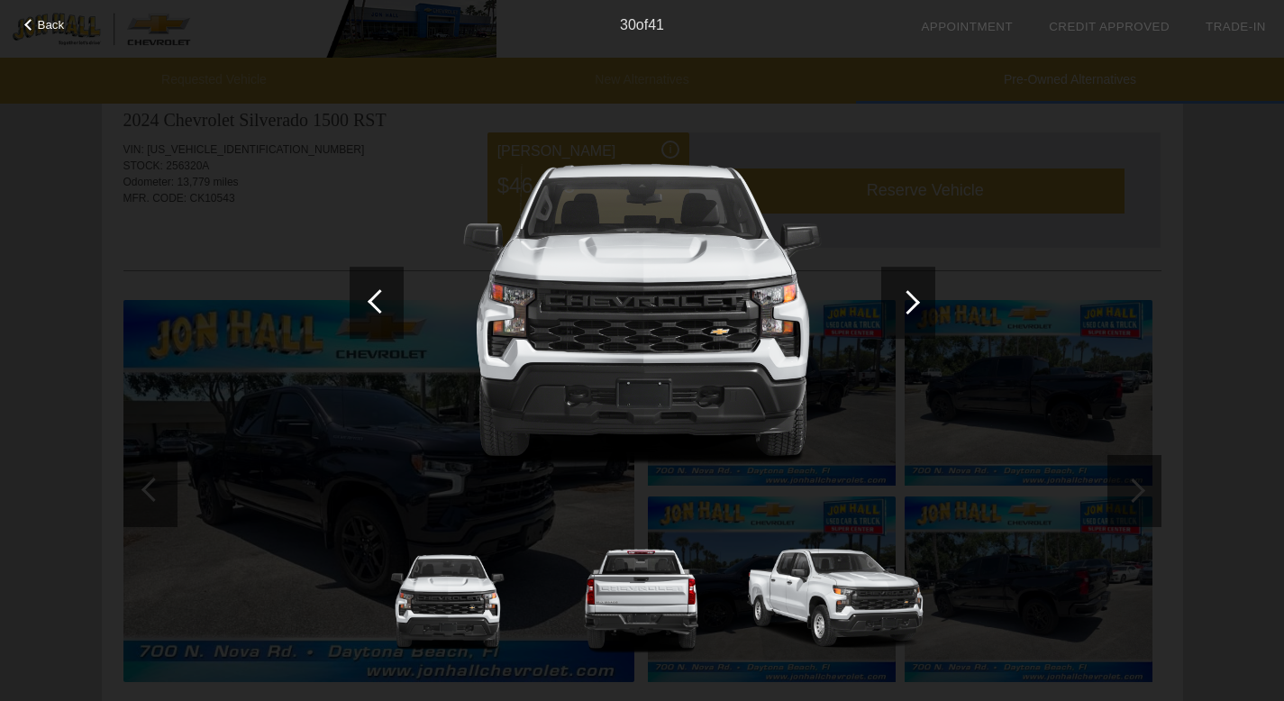
click at [912, 291] on div at bounding box center [908, 303] width 54 height 72
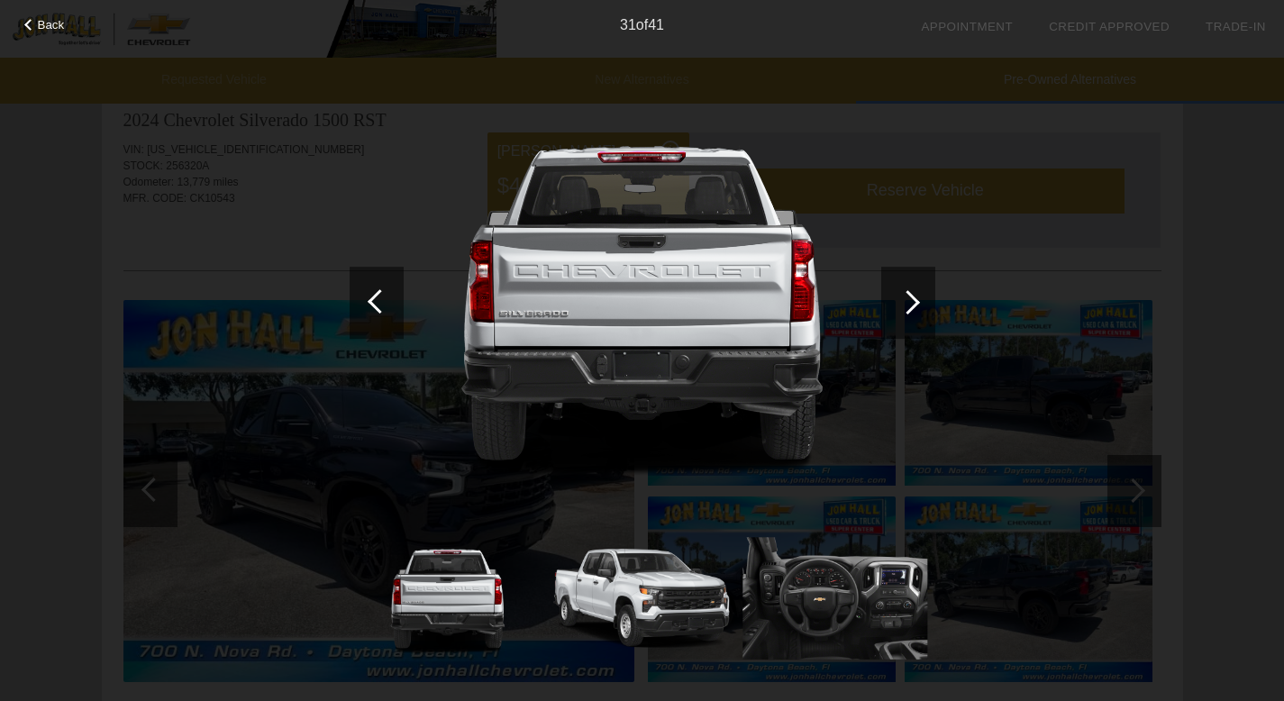
click at [912, 291] on div at bounding box center [908, 303] width 54 height 72
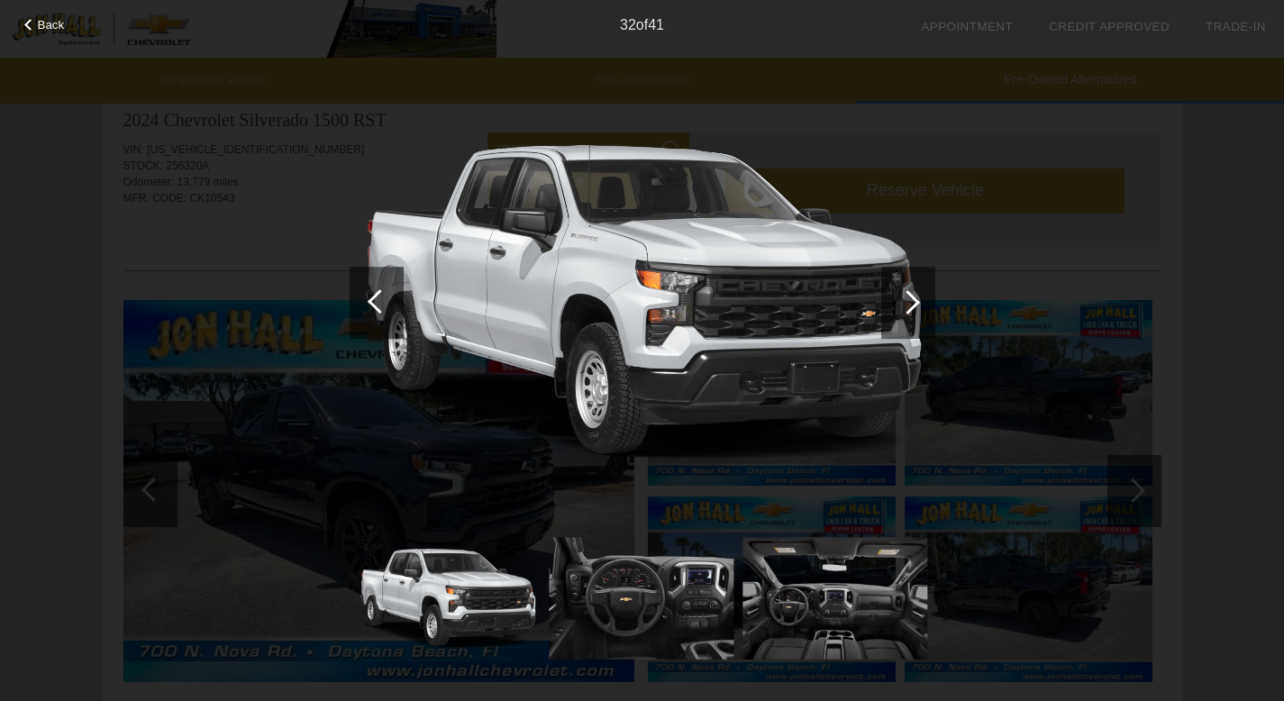
click at [912, 291] on div at bounding box center [908, 303] width 54 height 72
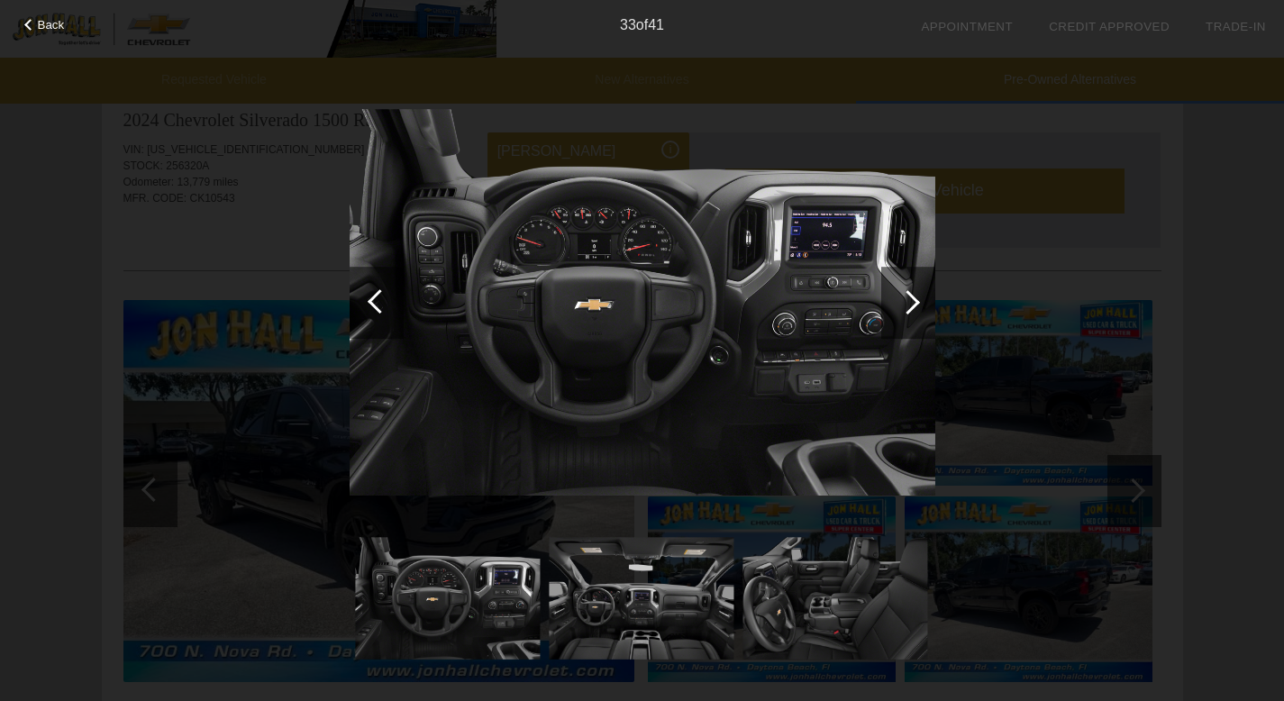
click at [912, 291] on div at bounding box center [908, 303] width 54 height 72
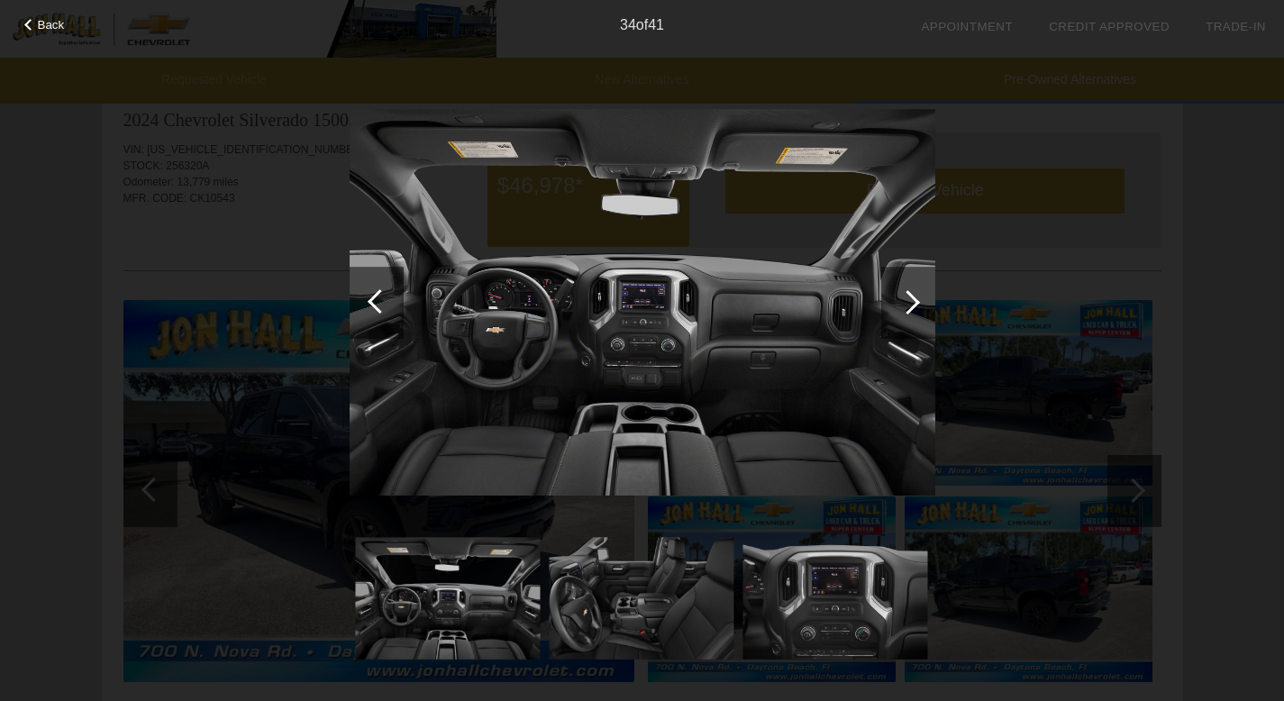
click at [912, 291] on div at bounding box center [908, 303] width 54 height 72
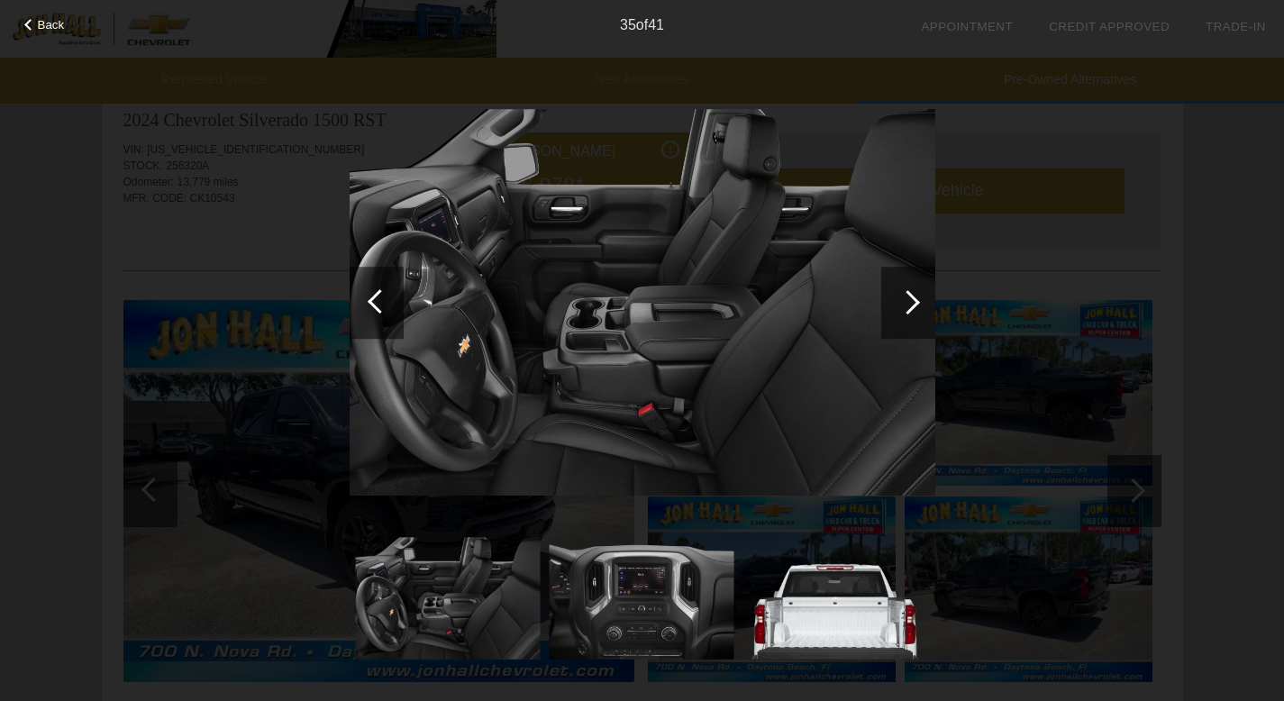
click at [912, 291] on div at bounding box center [908, 303] width 54 height 72
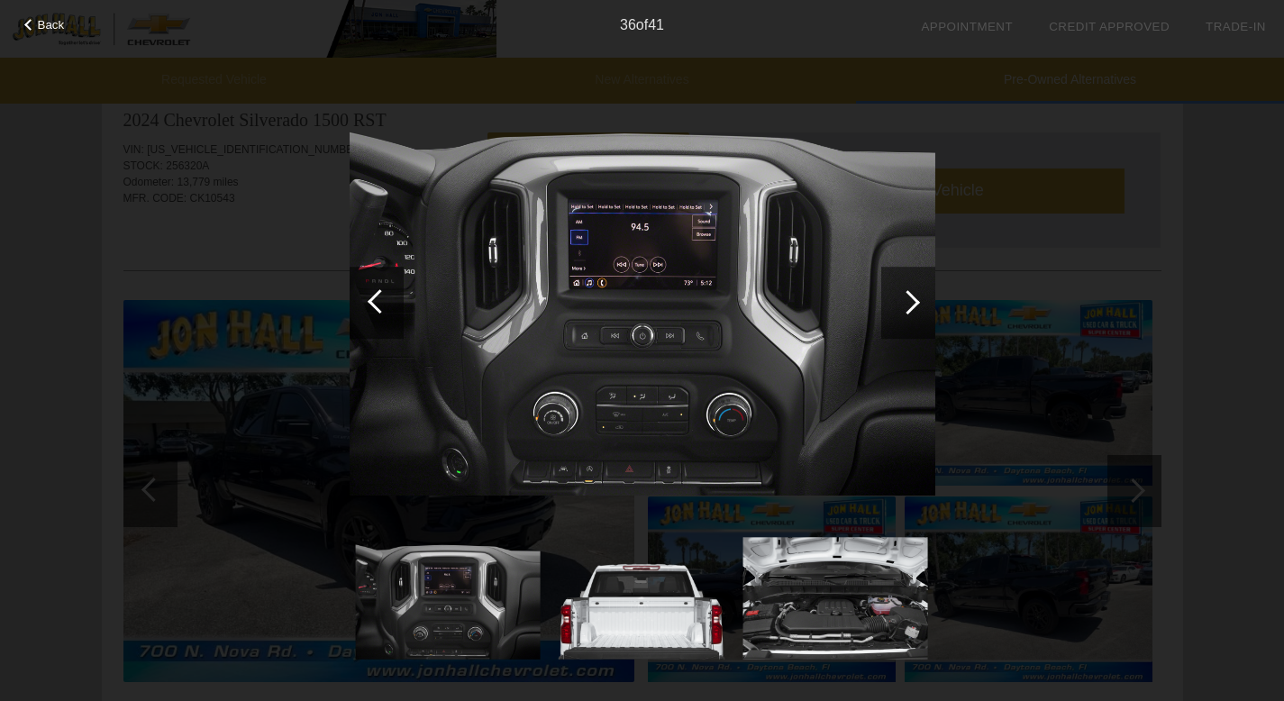
click at [912, 291] on div at bounding box center [908, 303] width 54 height 72
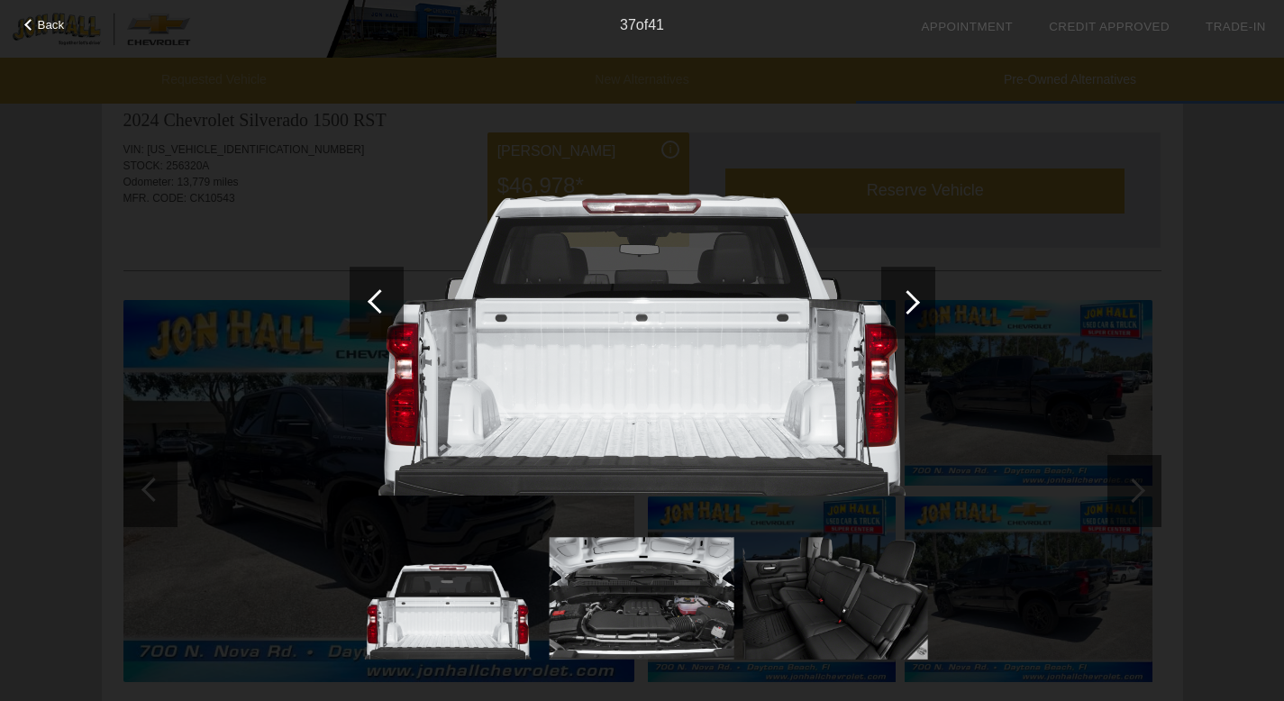
click at [912, 291] on div at bounding box center [908, 303] width 54 height 72
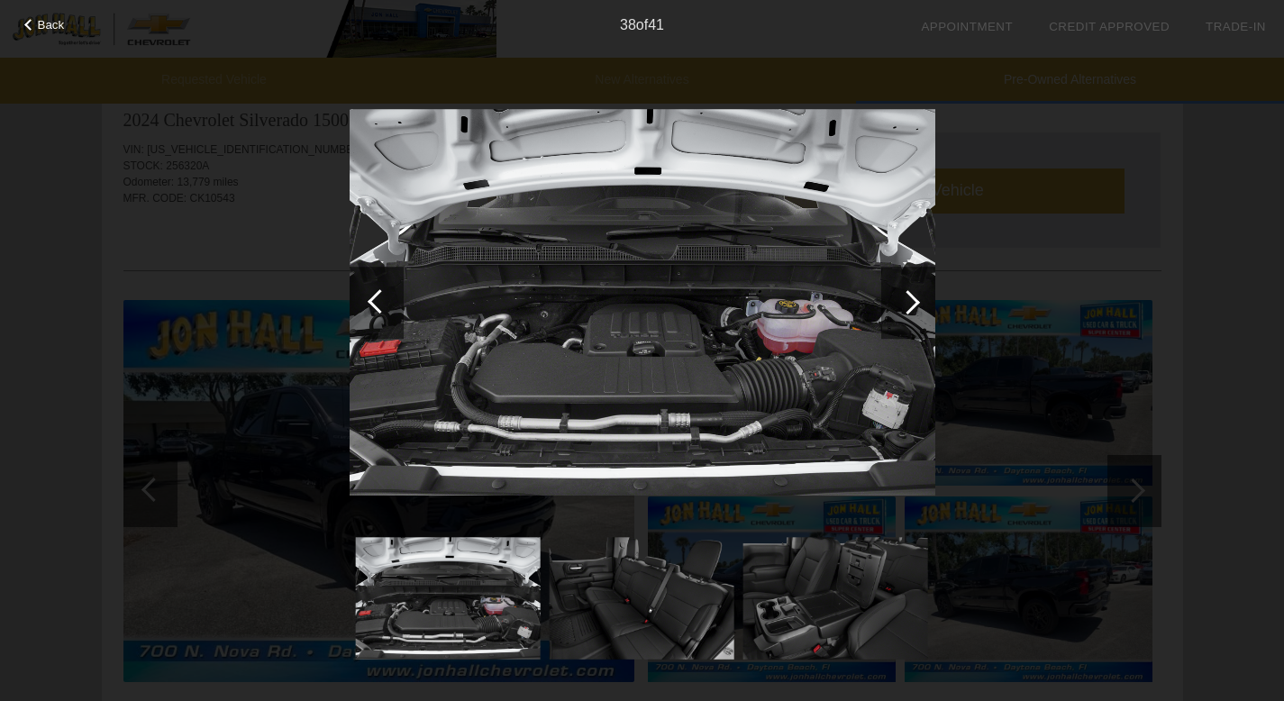
click at [912, 291] on div at bounding box center [908, 303] width 54 height 72
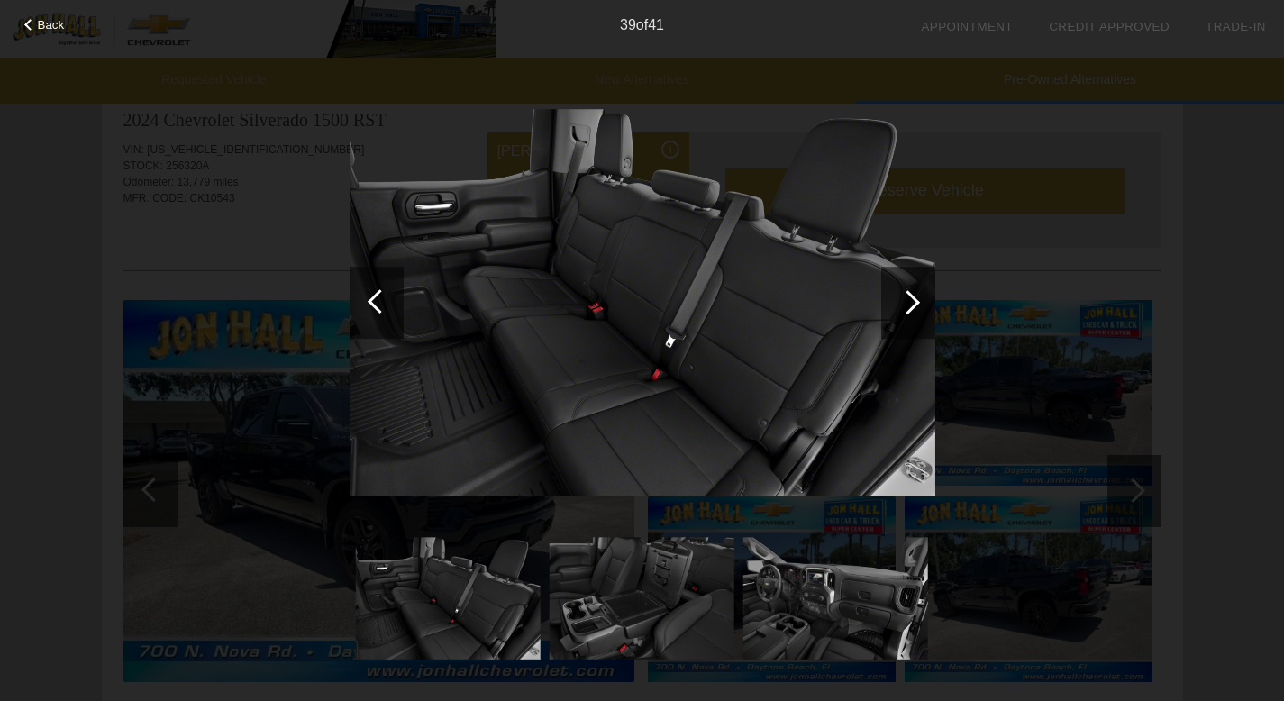
click at [912, 291] on div at bounding box center [908, 303] width 54 height 72
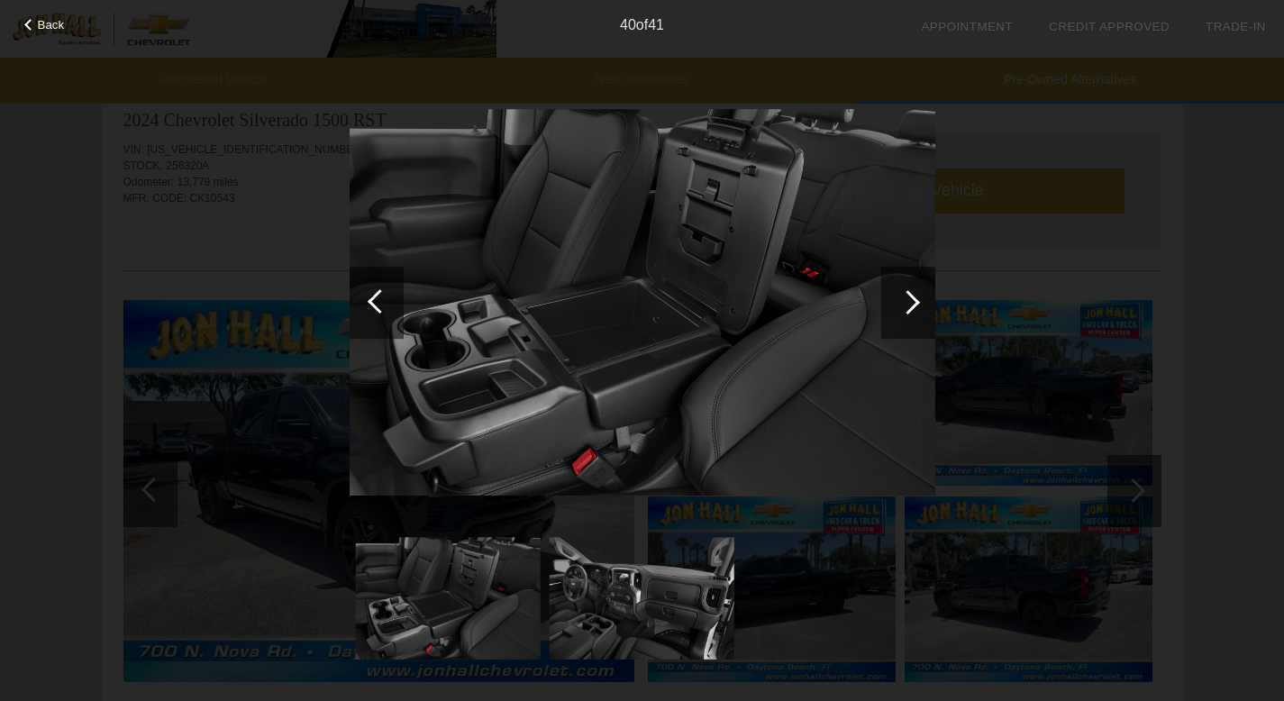
click at [912, 291] on div at bounding box center [908, 303] width 54 height 72
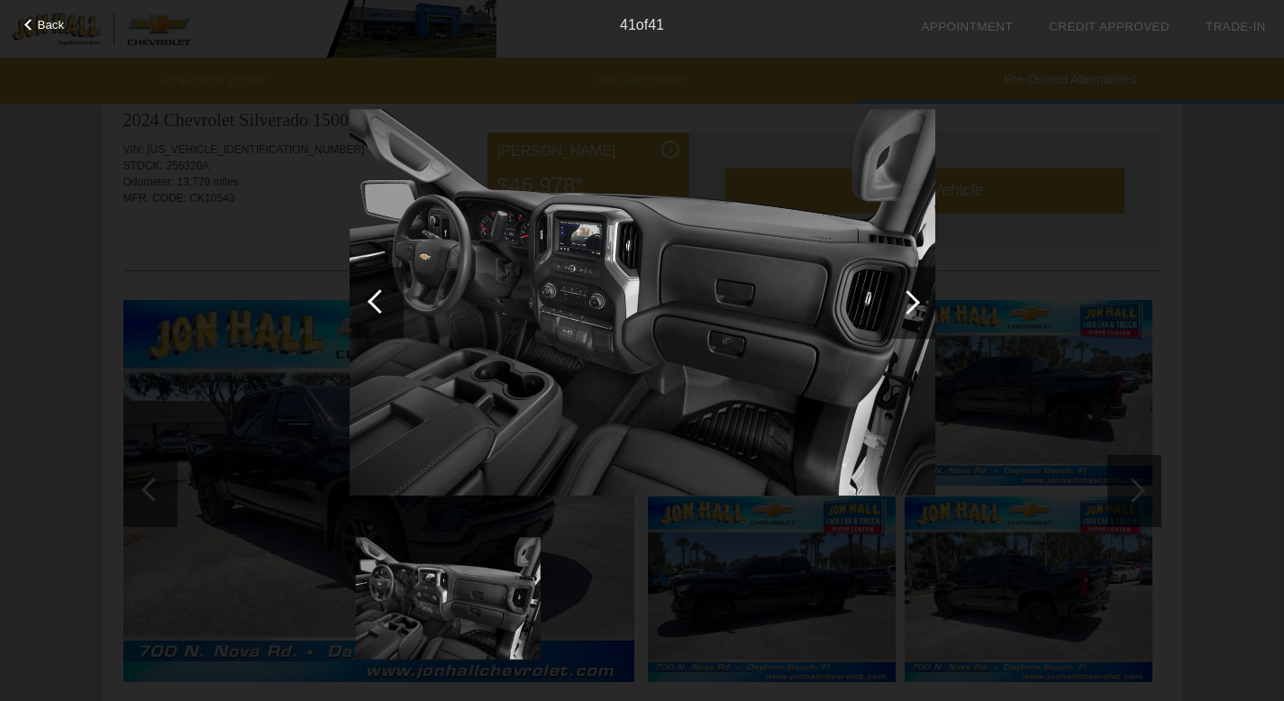
click at [912, 291] on div at bounding box center [908, 303] width 54 height 72
click at [912, 292] on div at bounding box center [908, 303] width 54 height 72
click at [28, 23] on div at bounding box center [30, 25] width 12 height 12
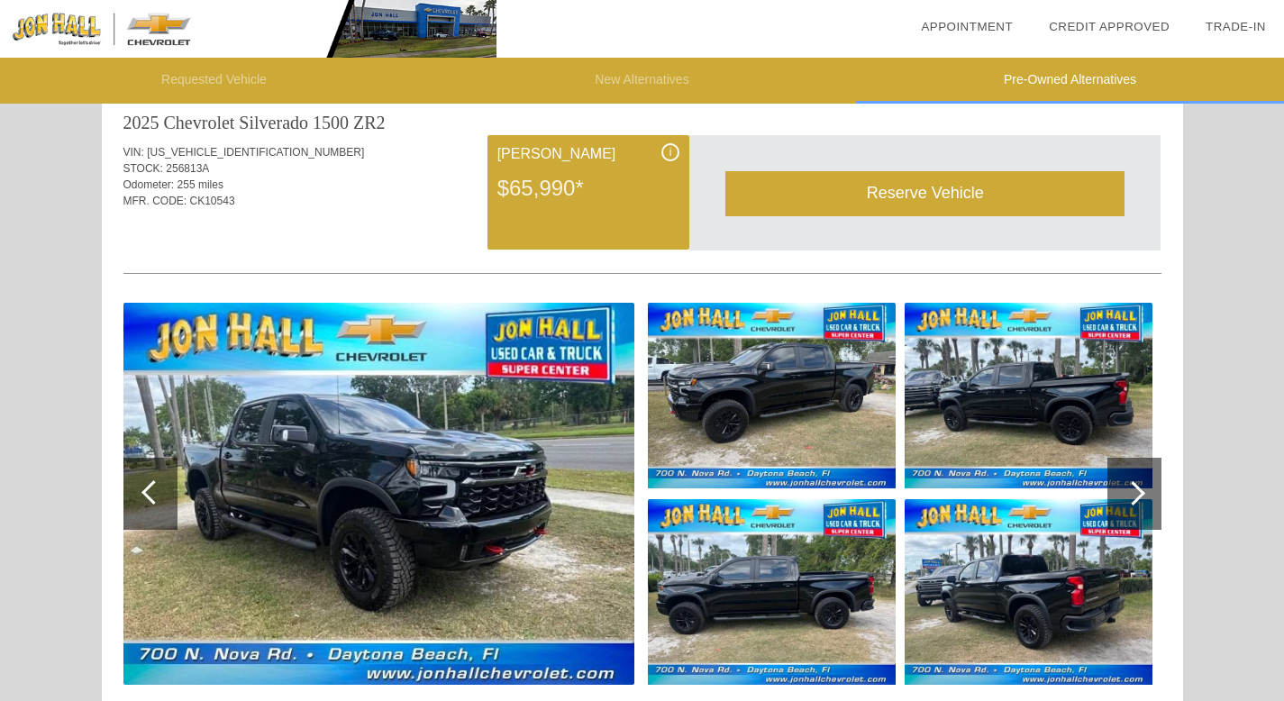
scroll to position [0, 0]
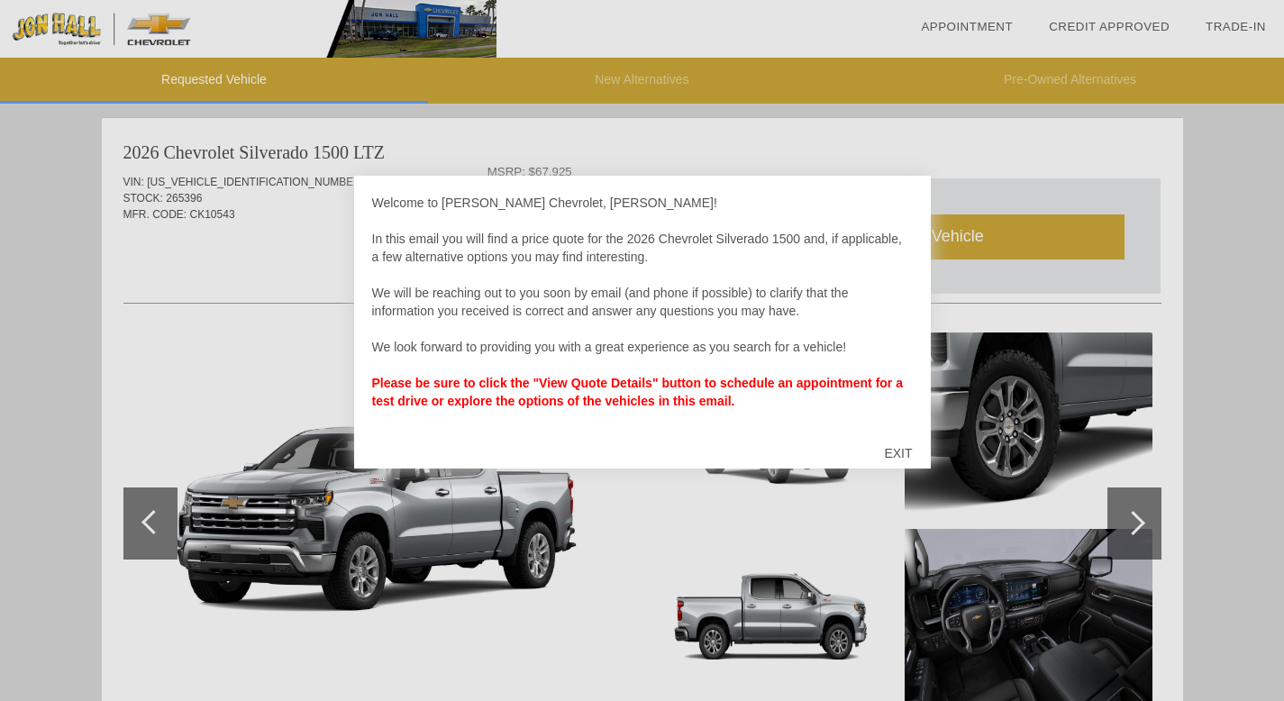
click at [891, 449] on div "EXIT" at bounding box center [898, 453] width 64 height 54
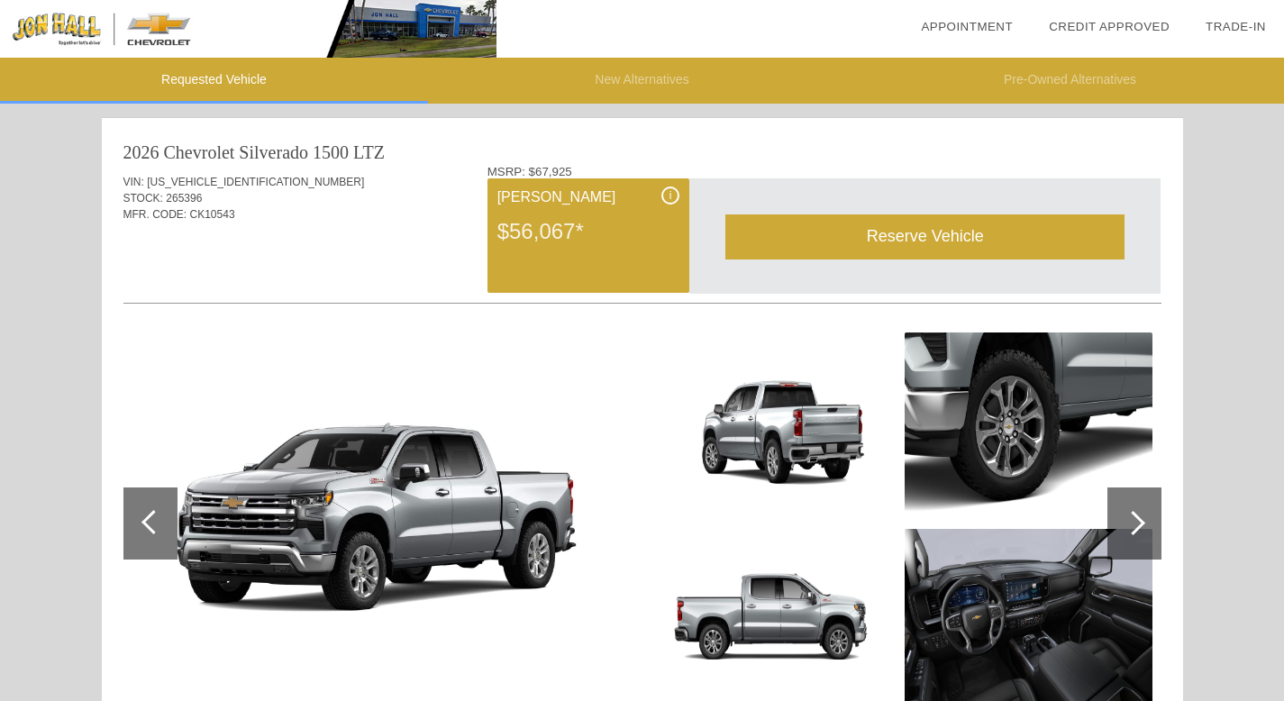
click at [668, 196] on div "i" at bounding box center [670, 196] width 18 height 18
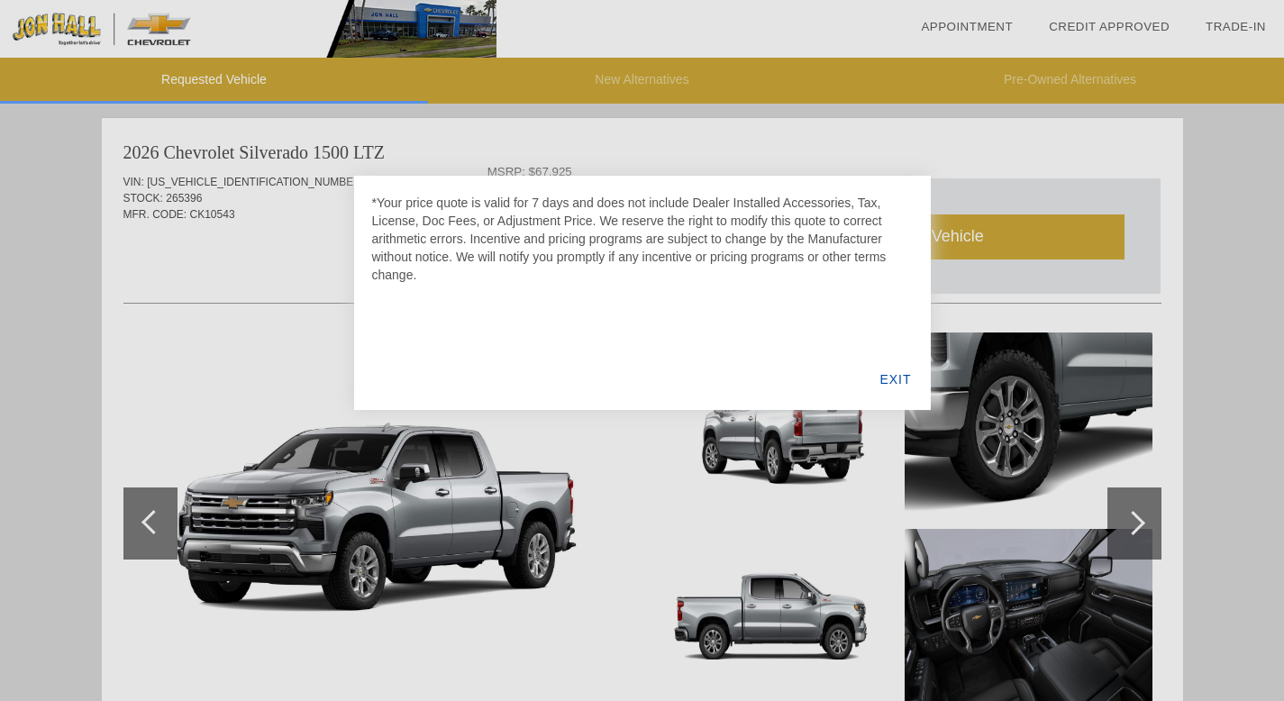
click at [905, 377] on div "EXIT" at bounding box center [895, 379] width 69 height 61
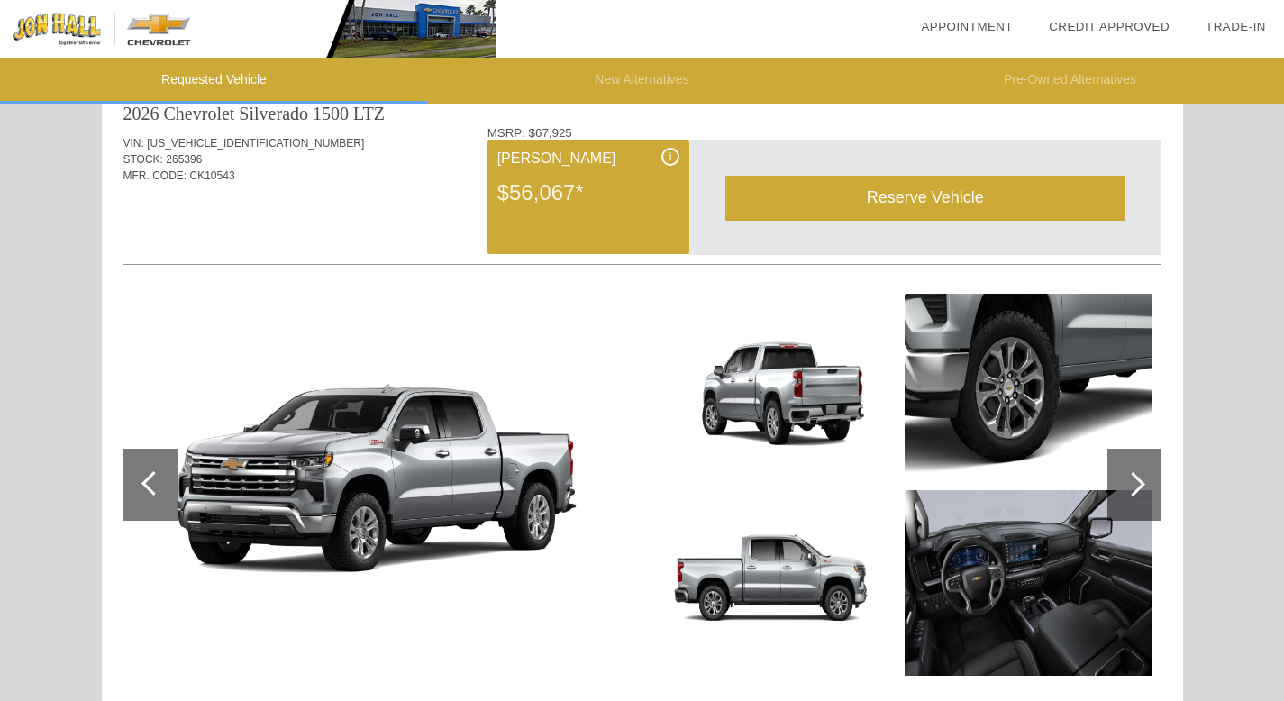
scroll to position [42, 0]
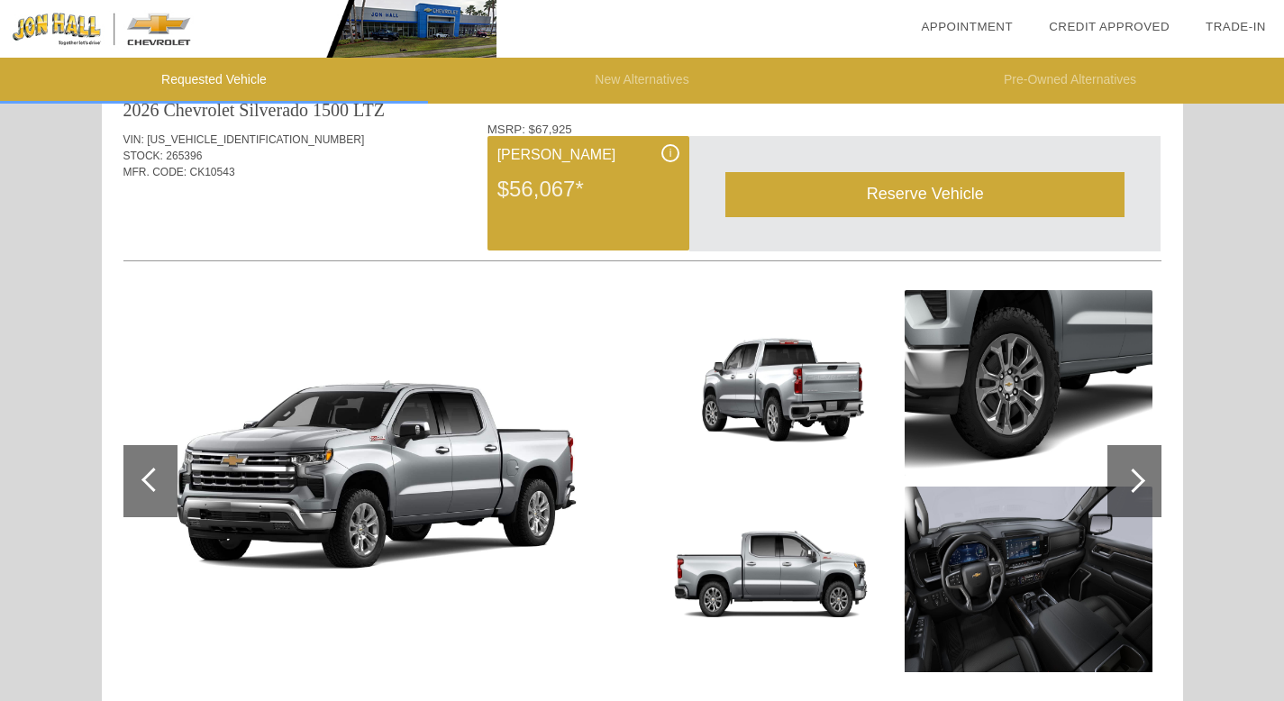
click at [917, 196] on div "Reserve Vehicle" at bounding box center [924, 194] width 399 height 44
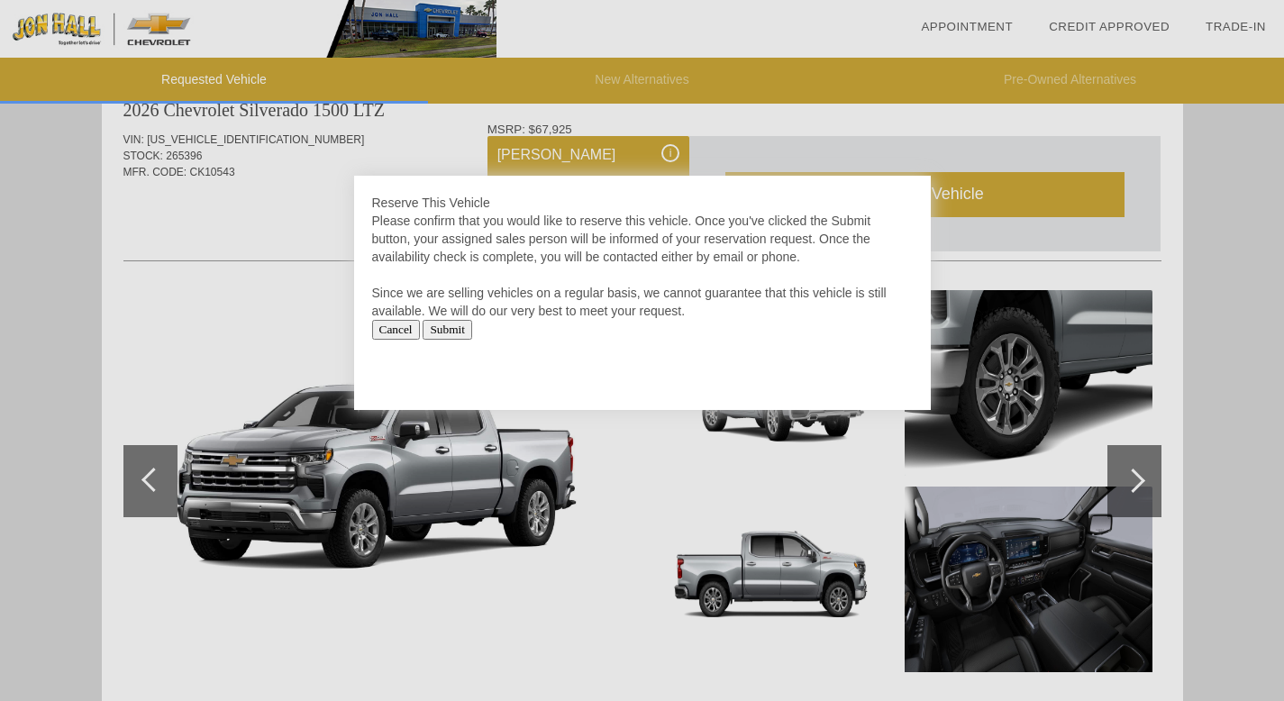
click at [756, 123] on div at bounding box center [642, 350] width 1284 height 701
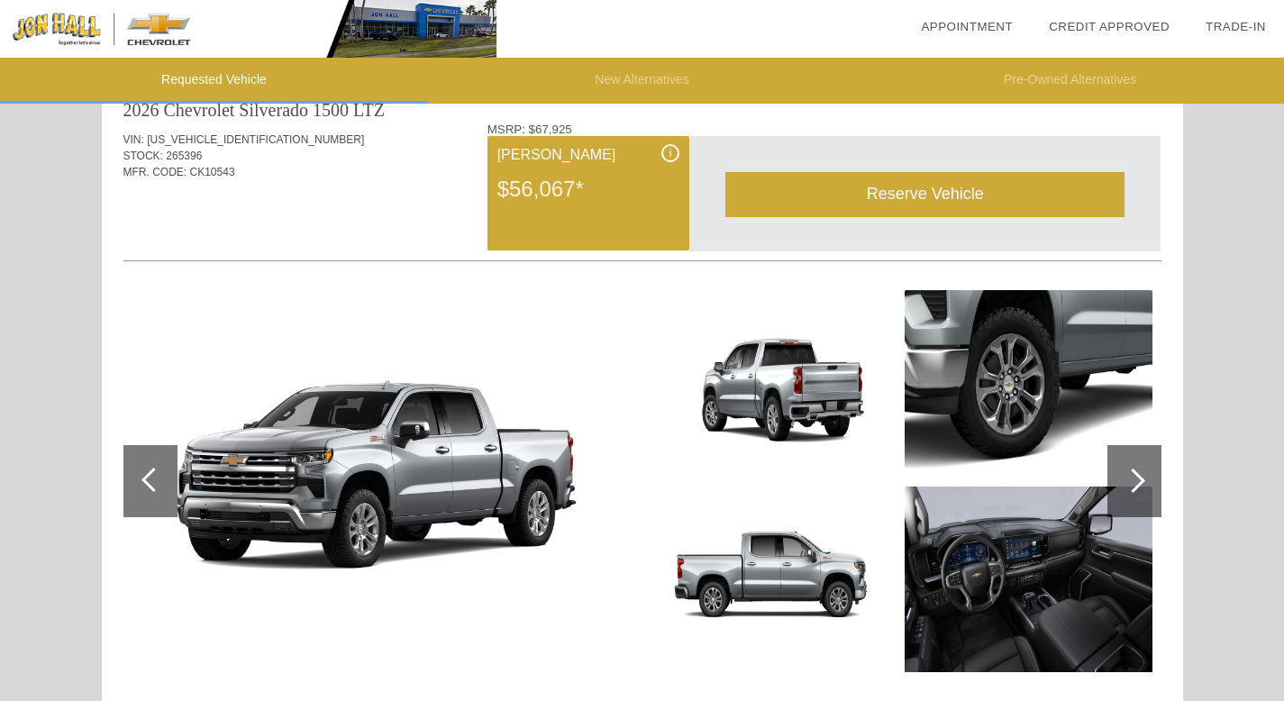
scroll to position [0, 0]
